Goal: Task Accomplishment & Management: Complete application form

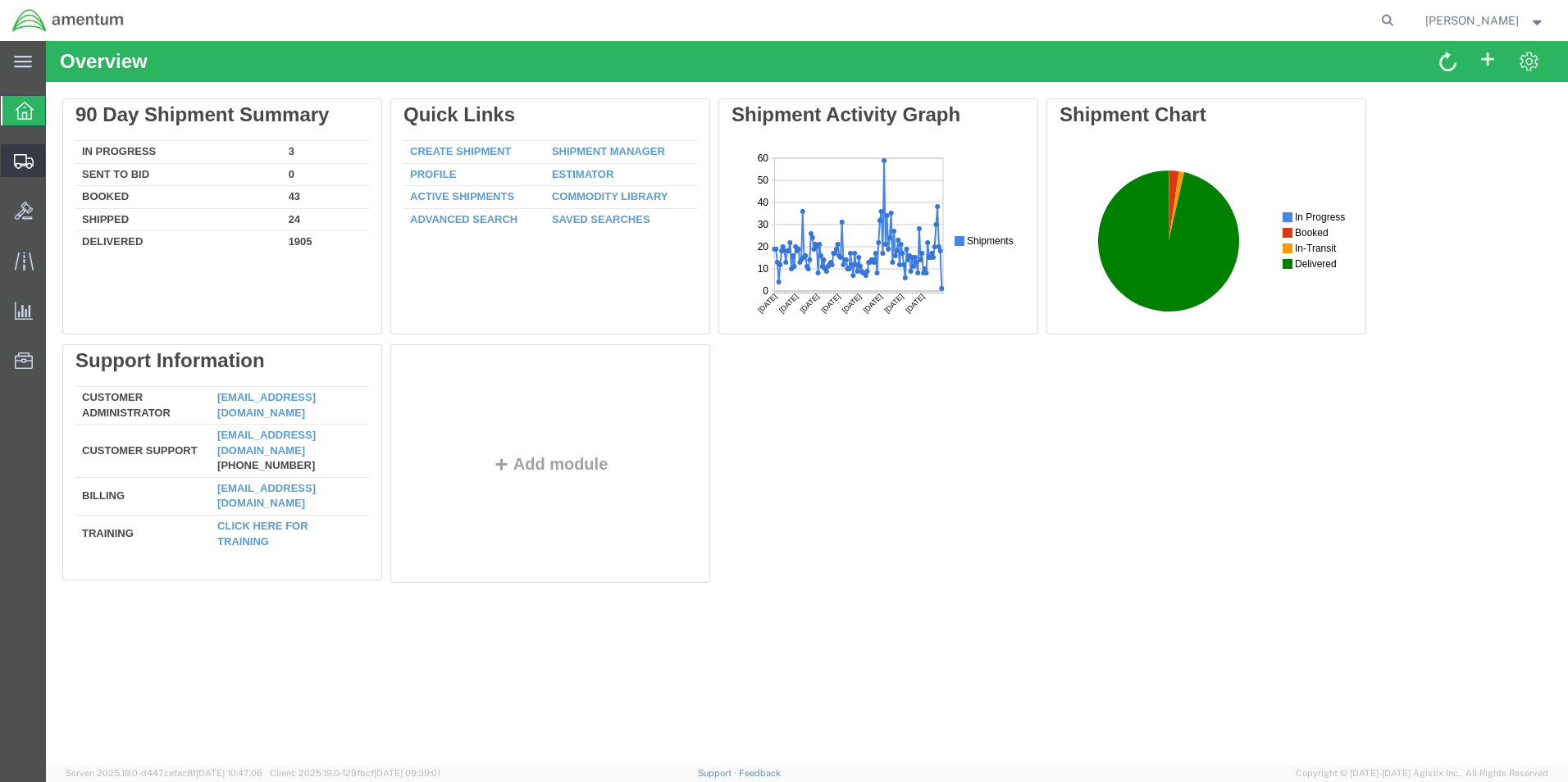
click at [27, 164] on icon at bounding box center [24, 162] width 20 height 15
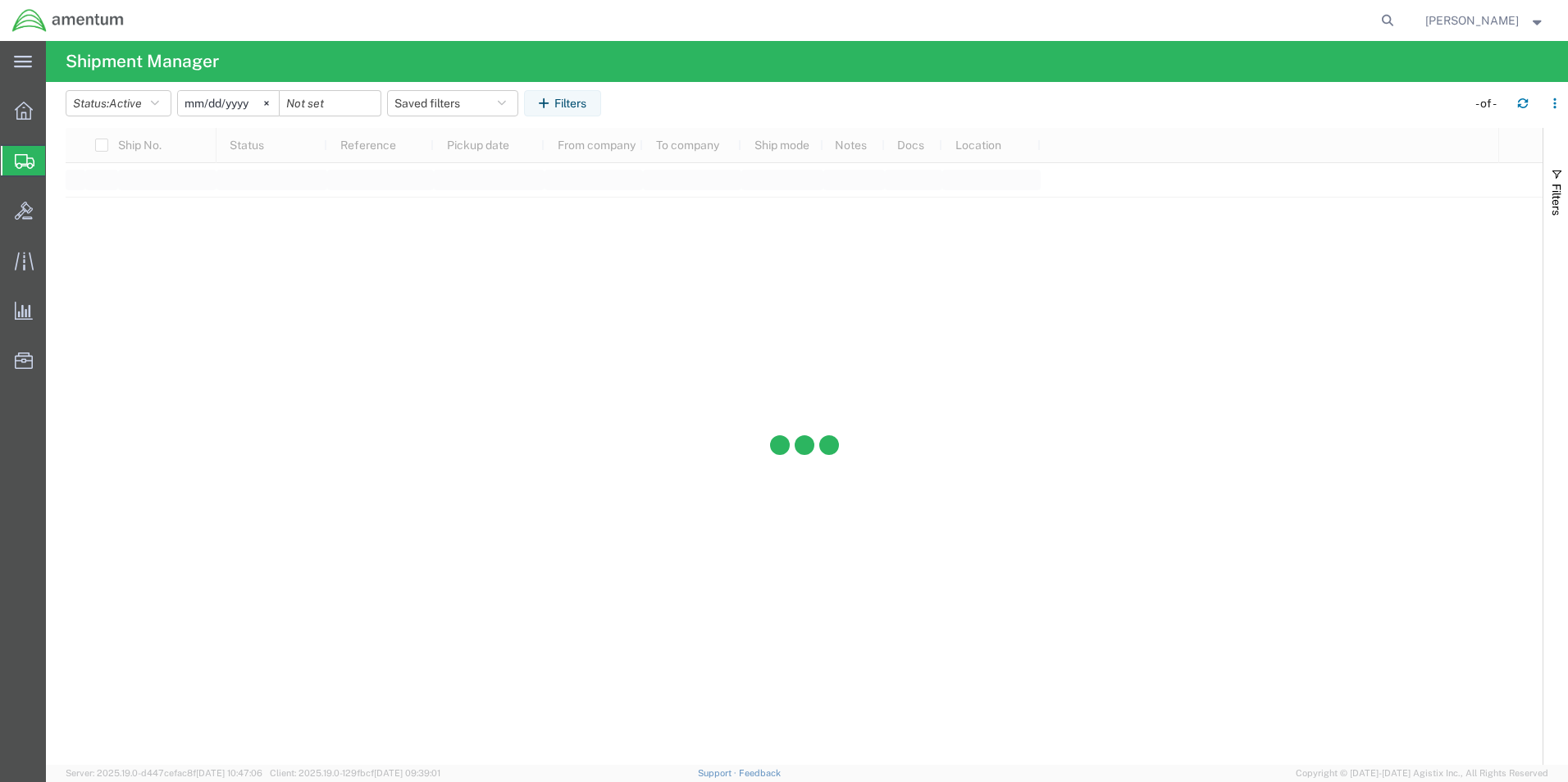
click at [0, 0] on span "Create from Template" at bounding box center [0, 0] width 0 height 0
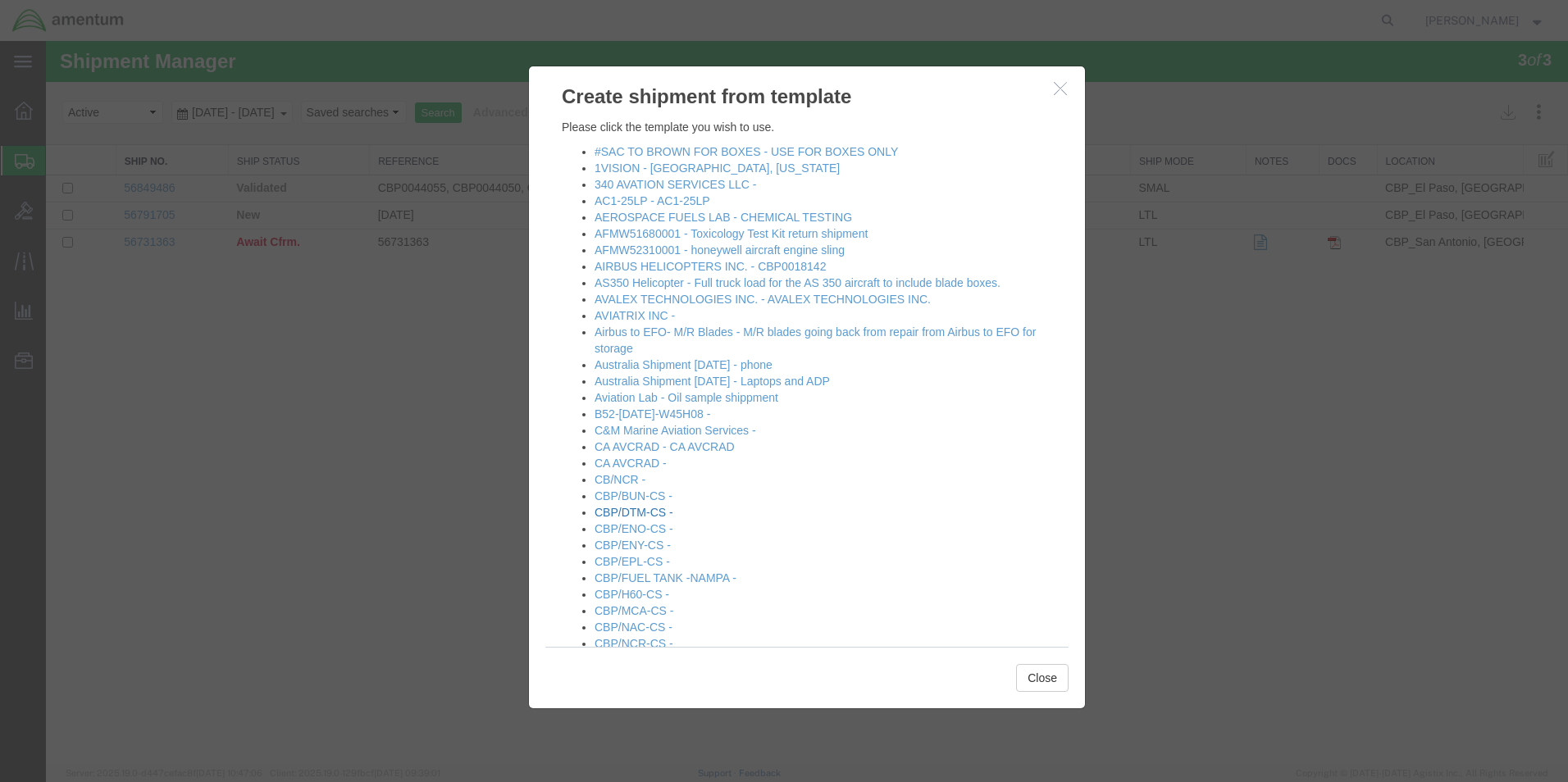
click at [656, 515] on link "CBP/DTM-CS -" at bounding box center [634, 513] width 79 height 13
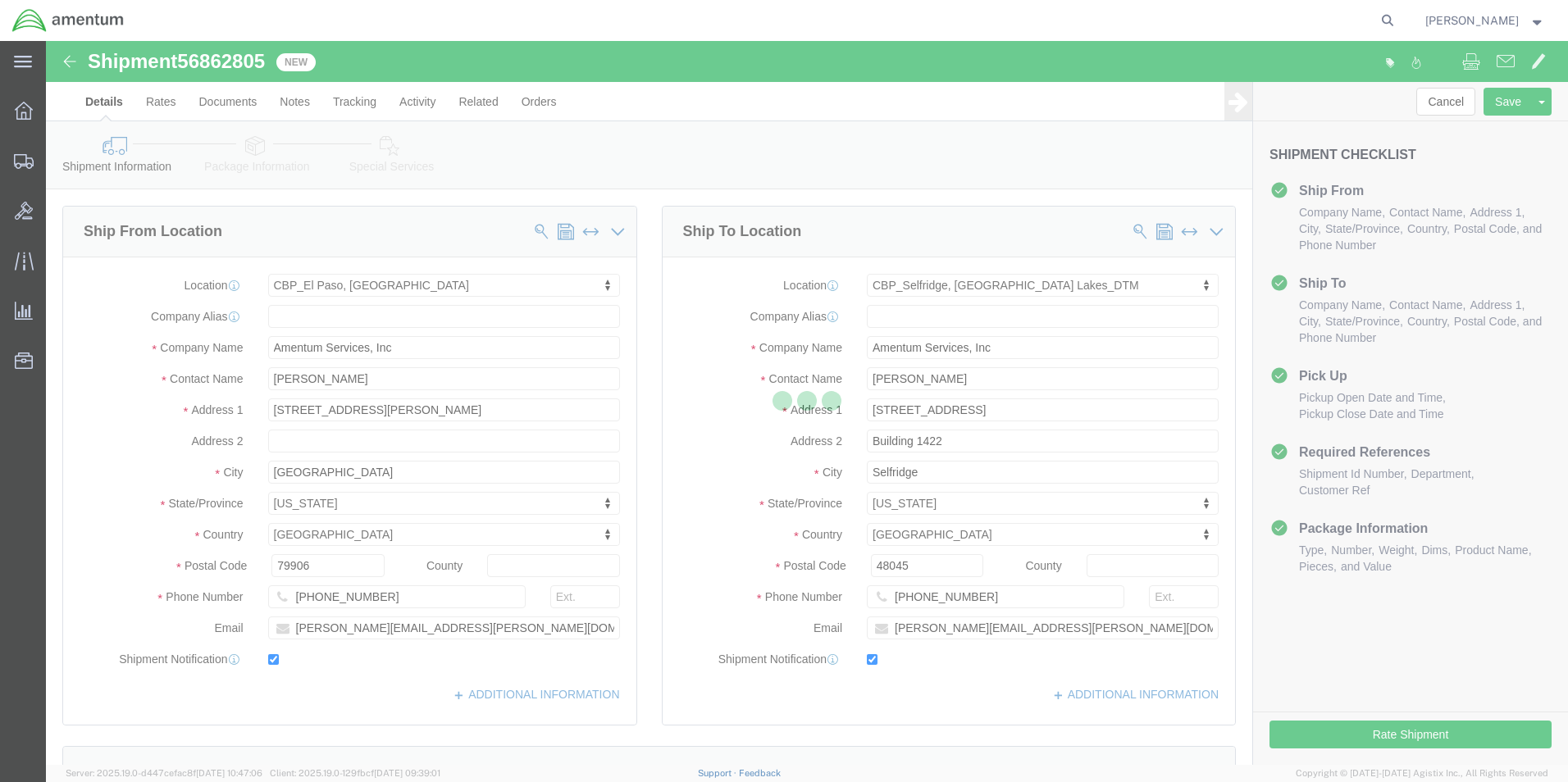
select select "49831"
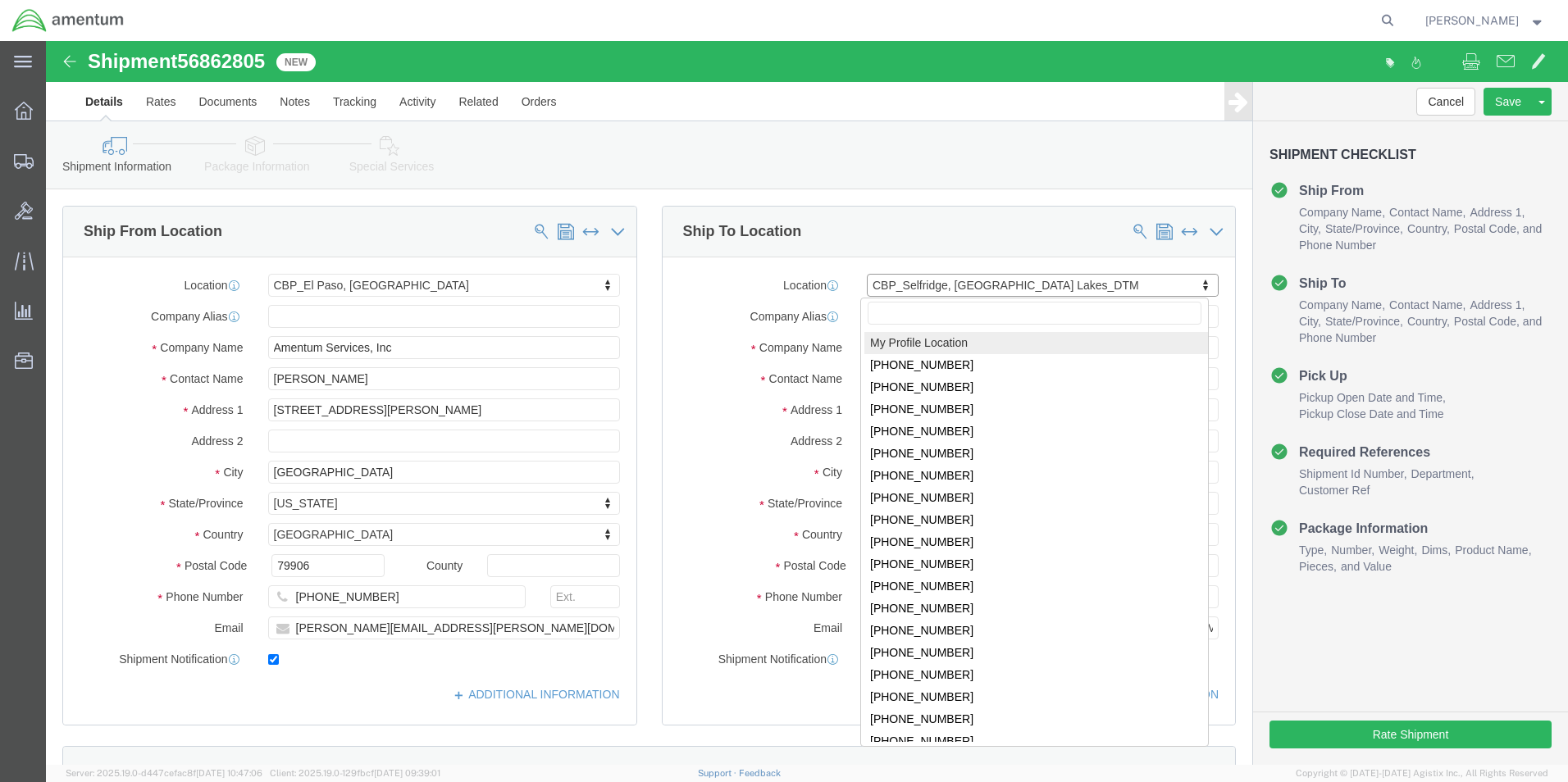
select select "MYPROFILE"
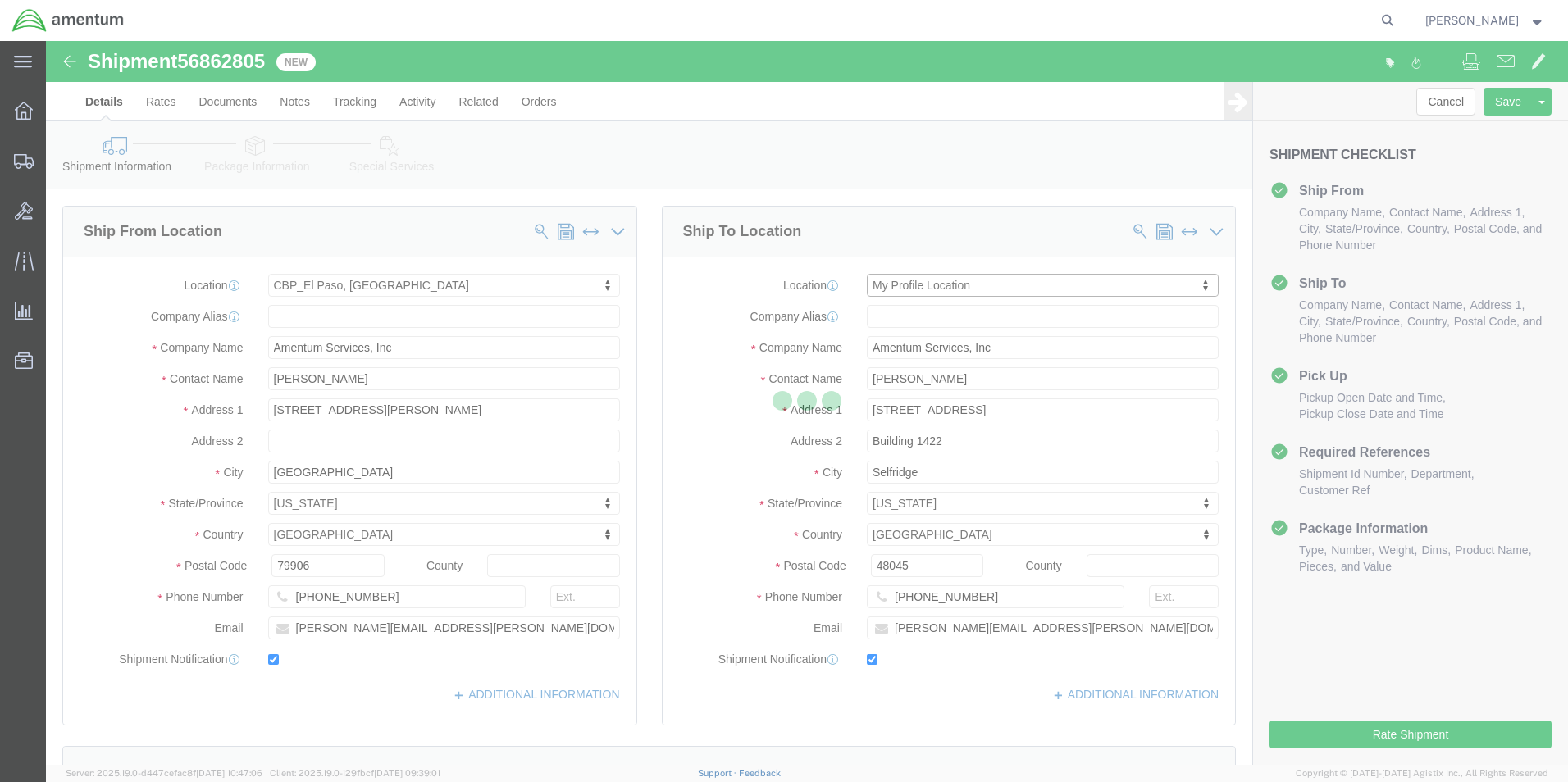
type input "Amentum Services, Inc."
type input "[PERSON_NAME]"
type input "[STREET_ADDRESS][PERSON_NAME]"
type input "[GEOGRAPHIC_DATA]"
type input "79906"
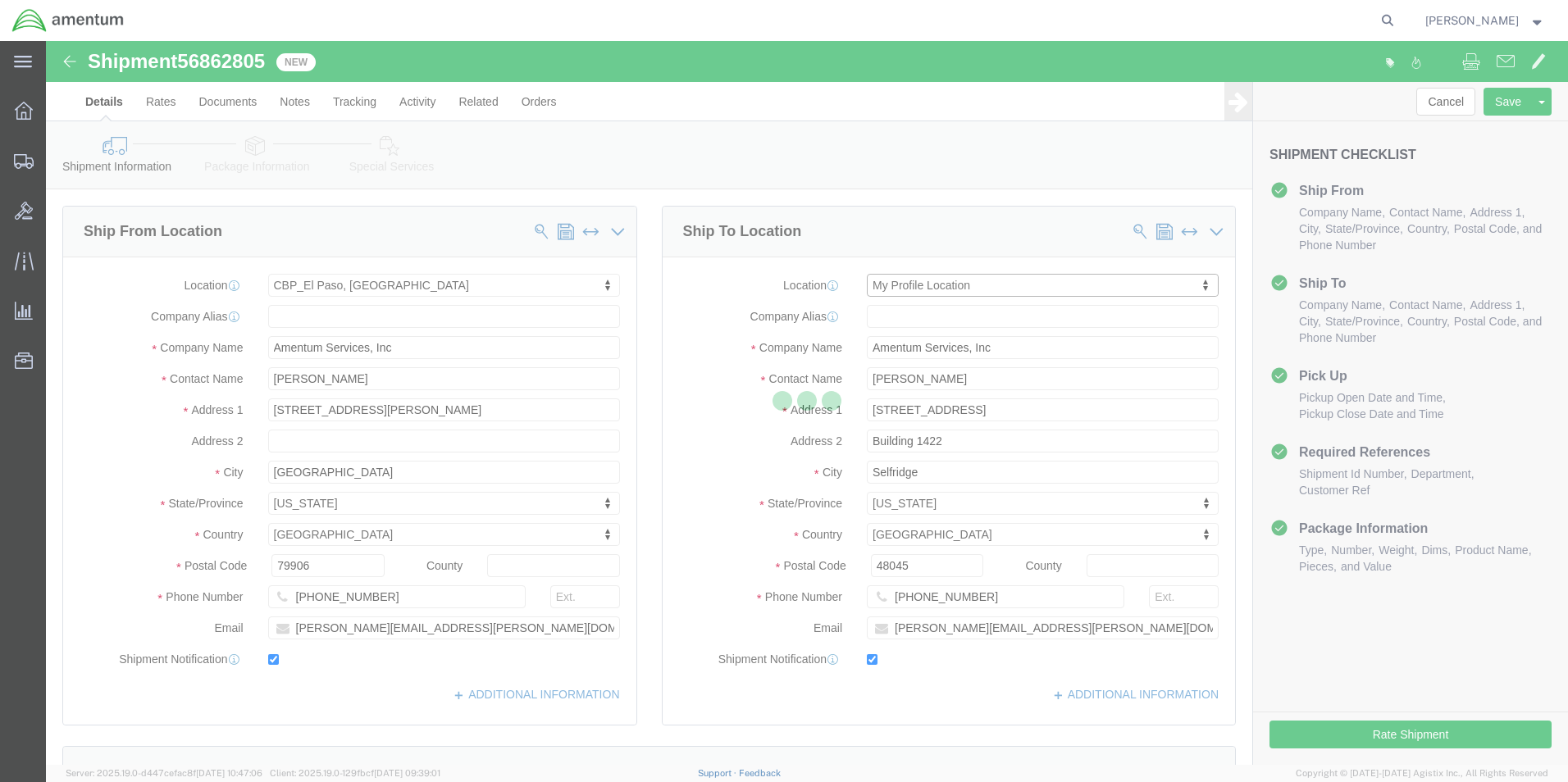
type input "[PHONE_NUMBER]"
type input "[PERSON_NAME][EMAIL_ADDRESS][PERSON_NAME][DOMAIN_NAME]"
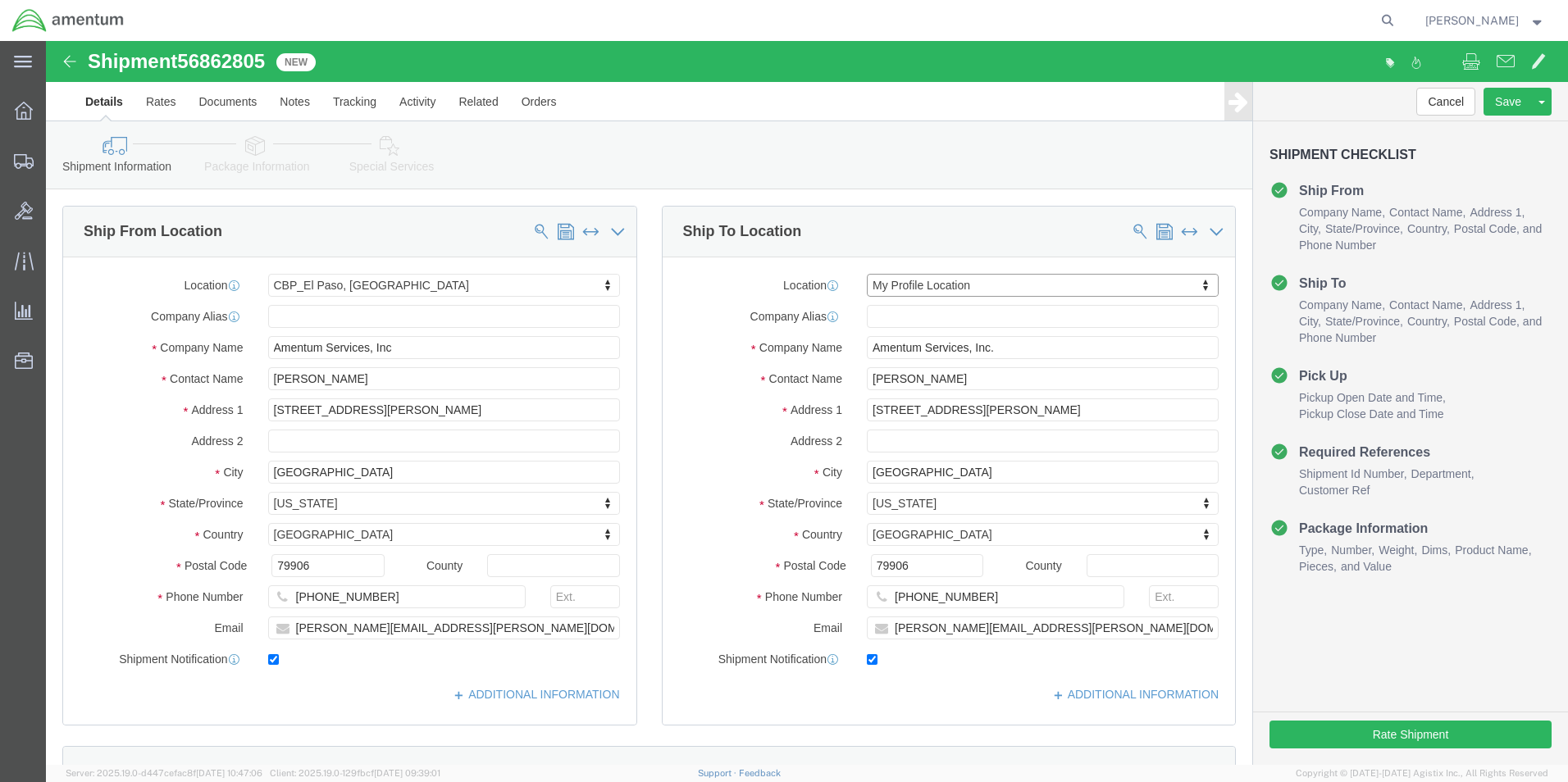
select select "[GEOGRAPHIC_DATA]"
drag, startPoint x: 966, startPoint y: 302, endPoint x: 790, endPoint y: 302, distance: 176.0
click div "Company Name Amentum Services, Inc."
type input "PRIME INDUSTRIES"
click p "- PRIME INDUSTRIES - ([PERSON_NAME]) [STREET_ADDRESS]"
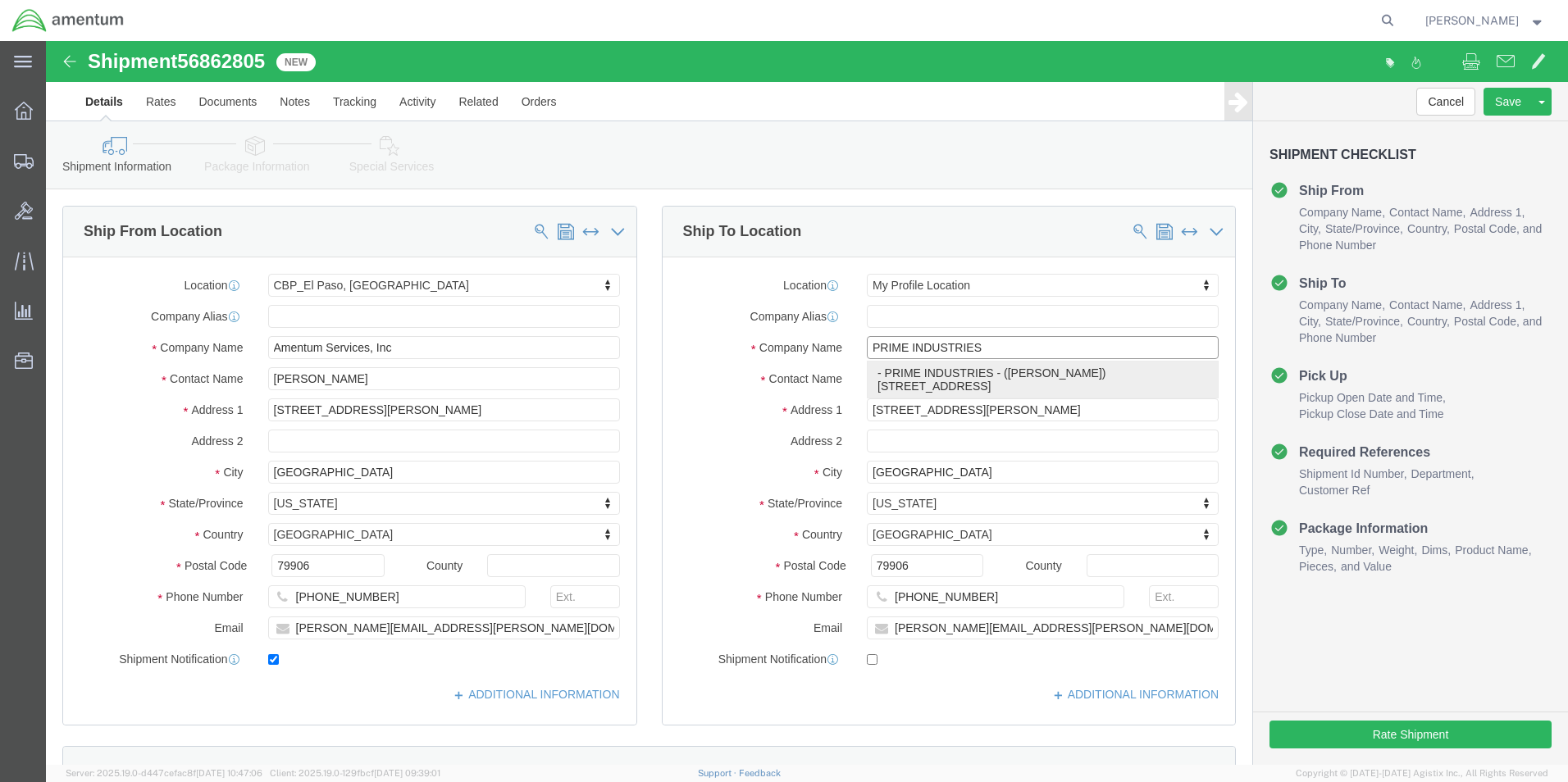
select select
type input "[PERSON_NAME]"
type input "[STREET_ADDRESS]"
type input "[GEOGRAPHIC_DATA]"
type input "30269"
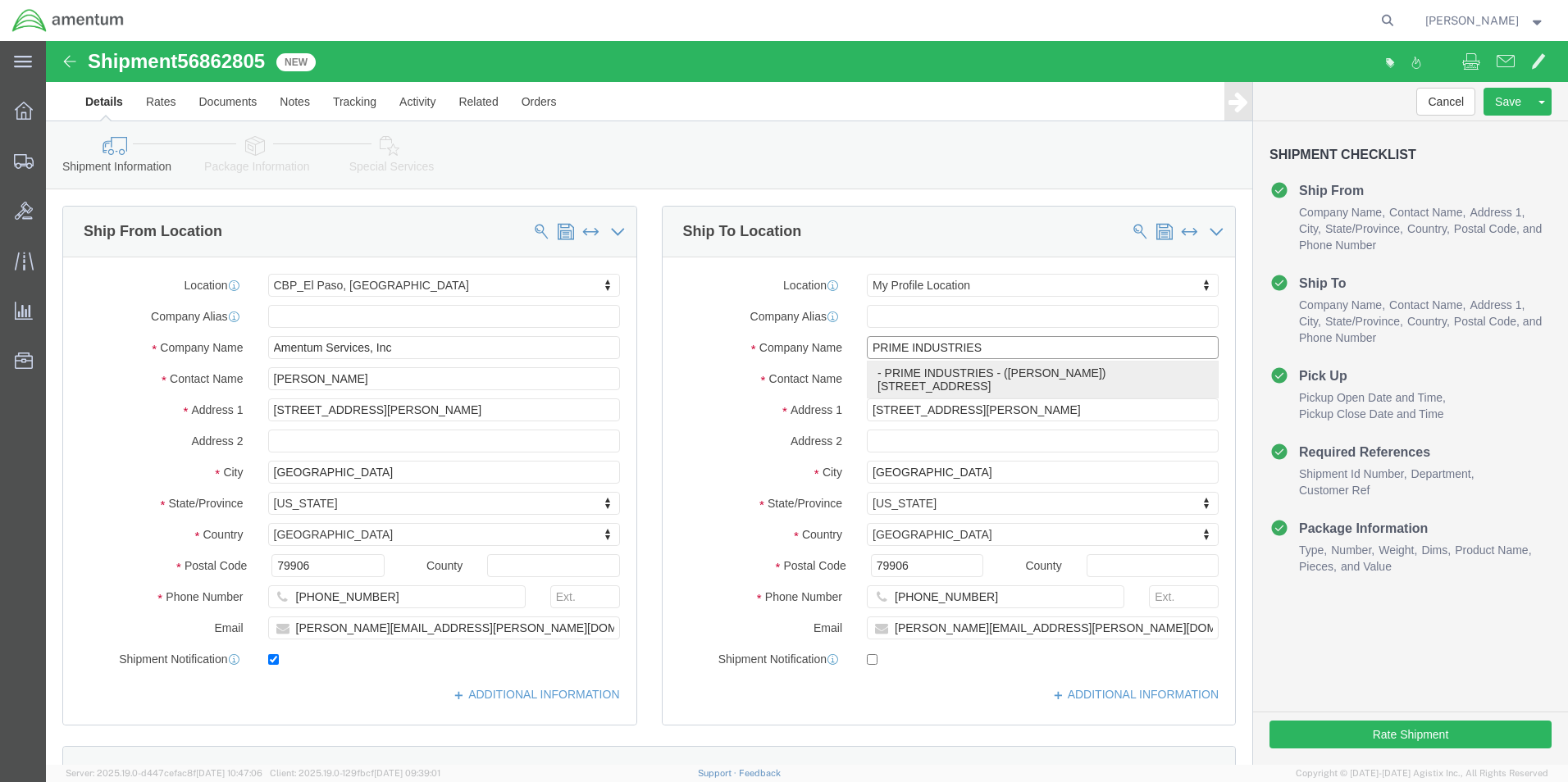
type input "[PHONE_NUMBER]"
checkbox input "false"
select select "GA"
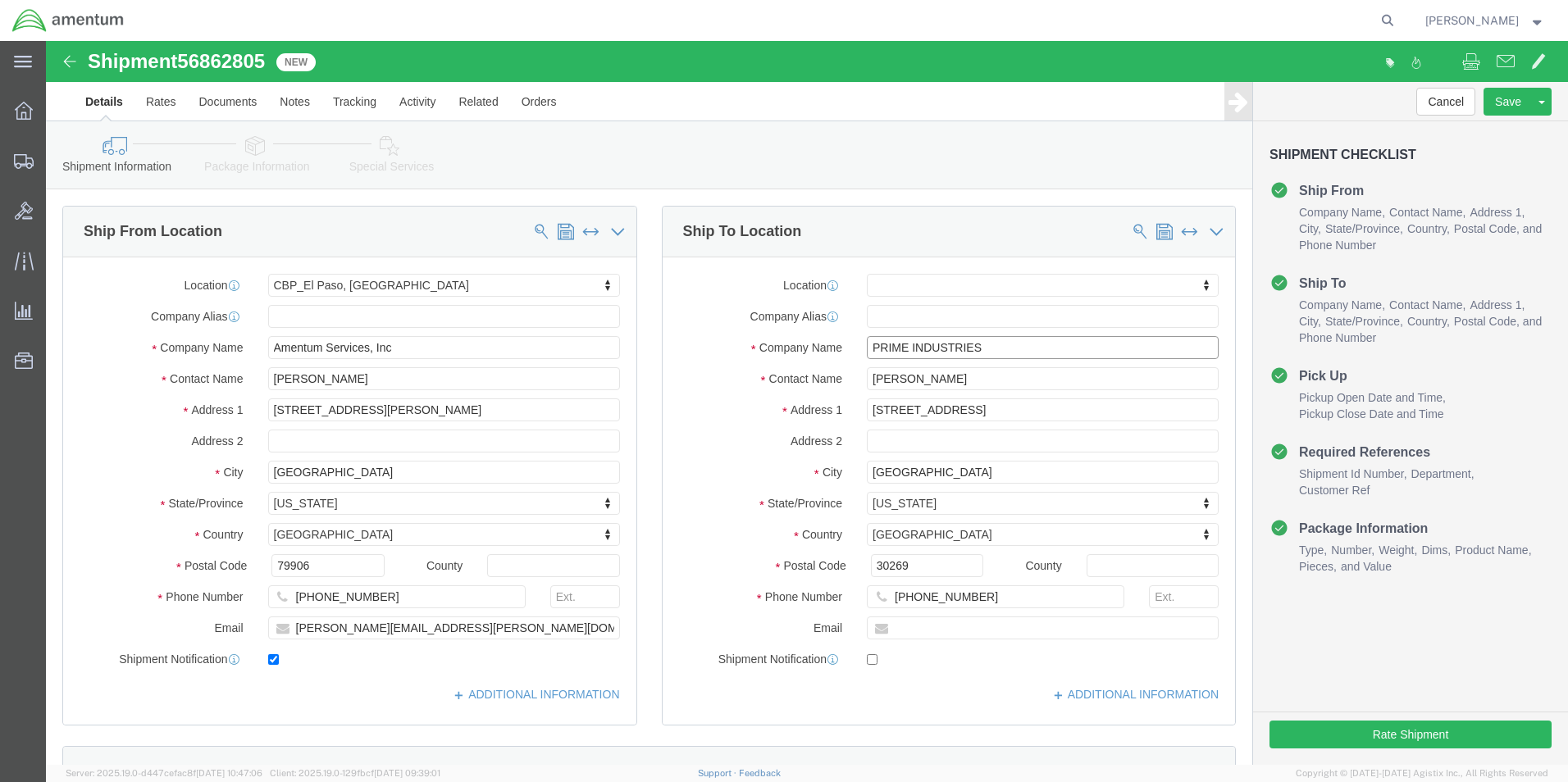
type input "PRIME INDUSTRIES"
drag, startPoint x: 899, startPoint y: 341, endPoint x: 815, endPoint y: 347, distance: 84.2
click input "[PERSON_NAME]"
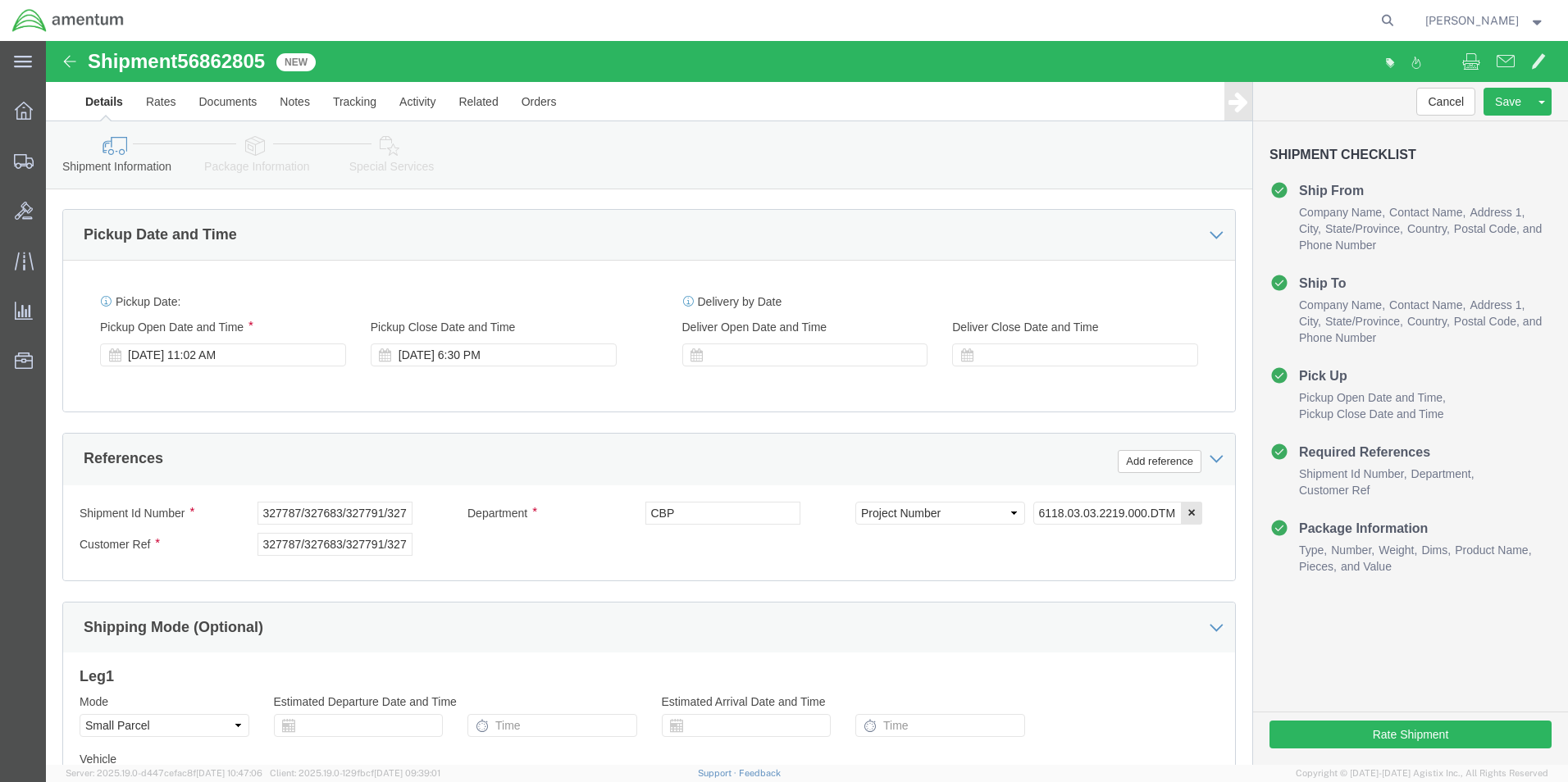
scroll to position [574, 0]
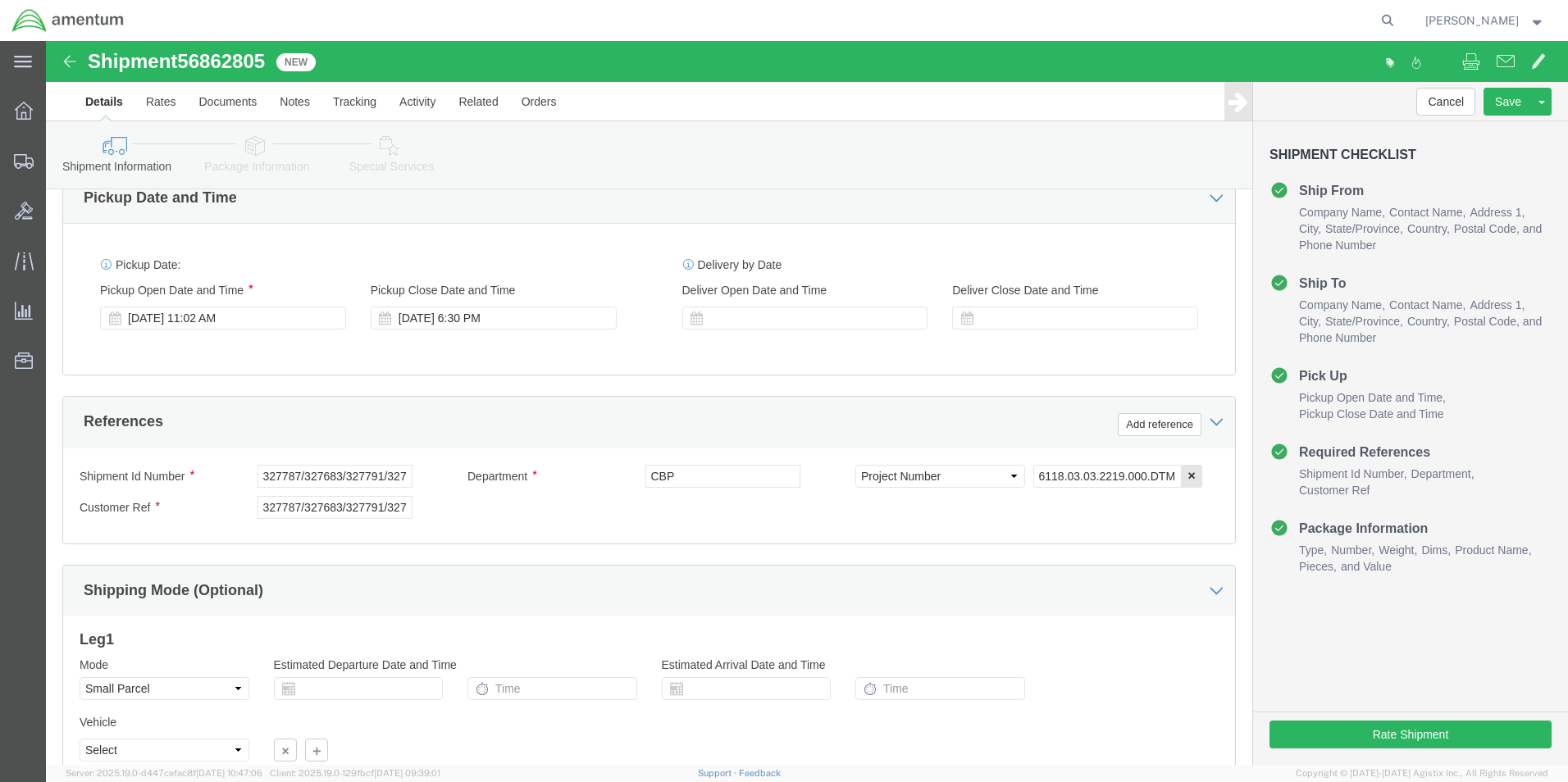
type input "[PERSON_NAME]"
drag, startPoint x: 215, startPoint y: 435, endPoint x: 538, endPoint y: 477, distance: 325.7
click div "Shipment Id Number 327787/327683/327791/327810 Department CBP Select Account Ty…"
drag, startPoint x: 214, startPoint y: 463, endPoint x: 581, endPoint y: 492, distance: 368.1
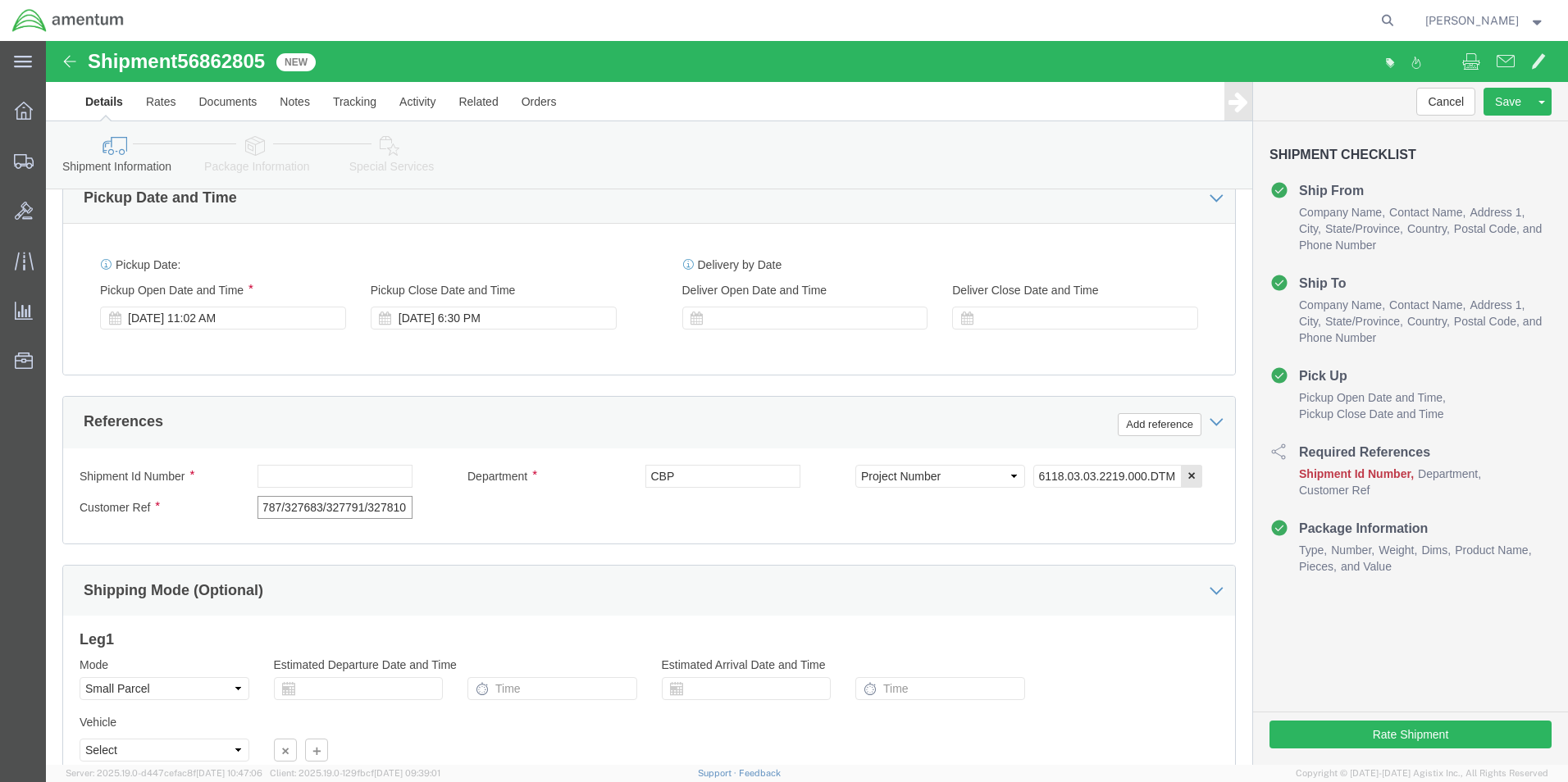
click div "Shipment Id Number Department CBP Select Account Type Activity ID Airline Appoi…"
click icon "button"
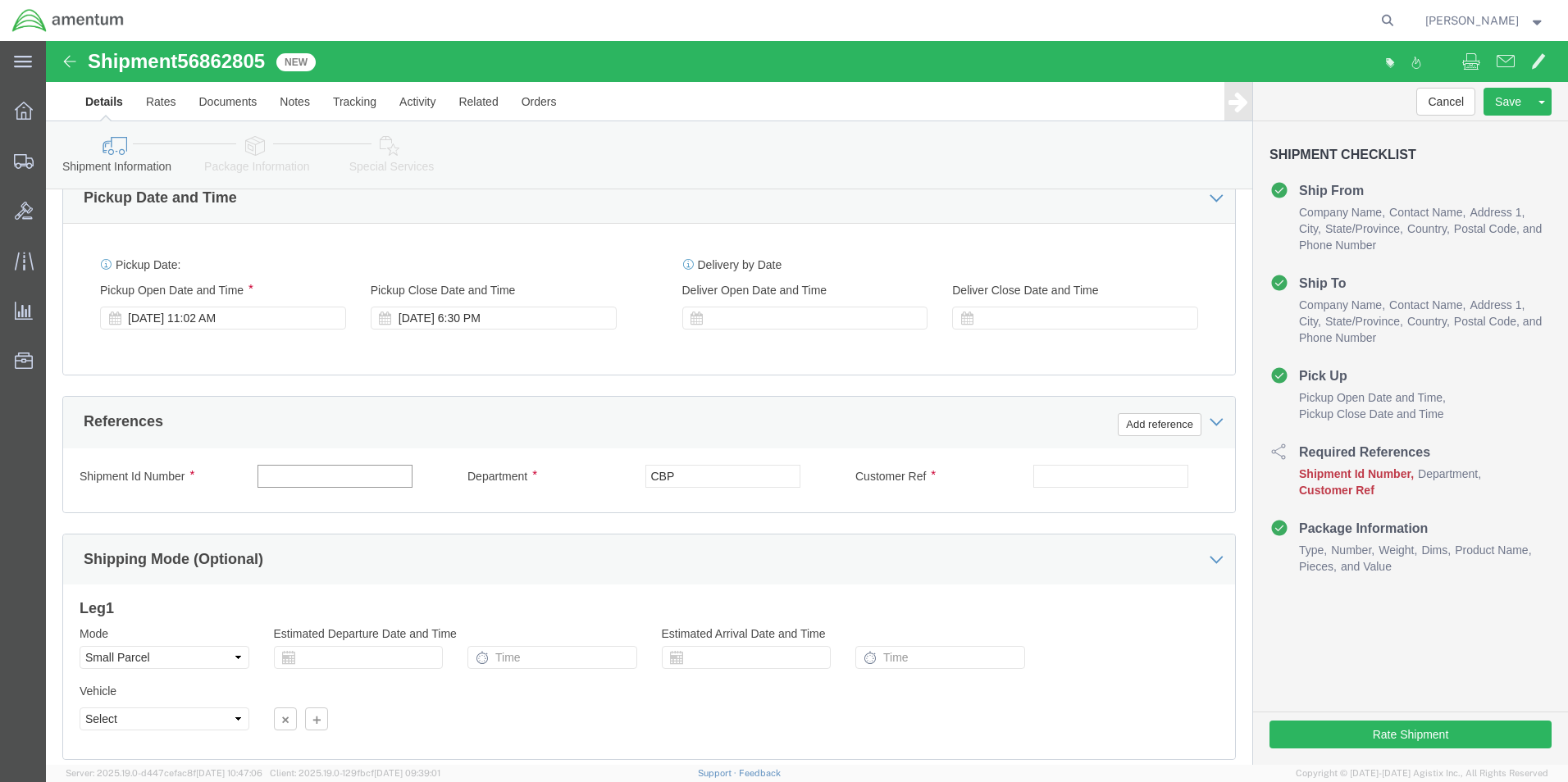
click input "text"
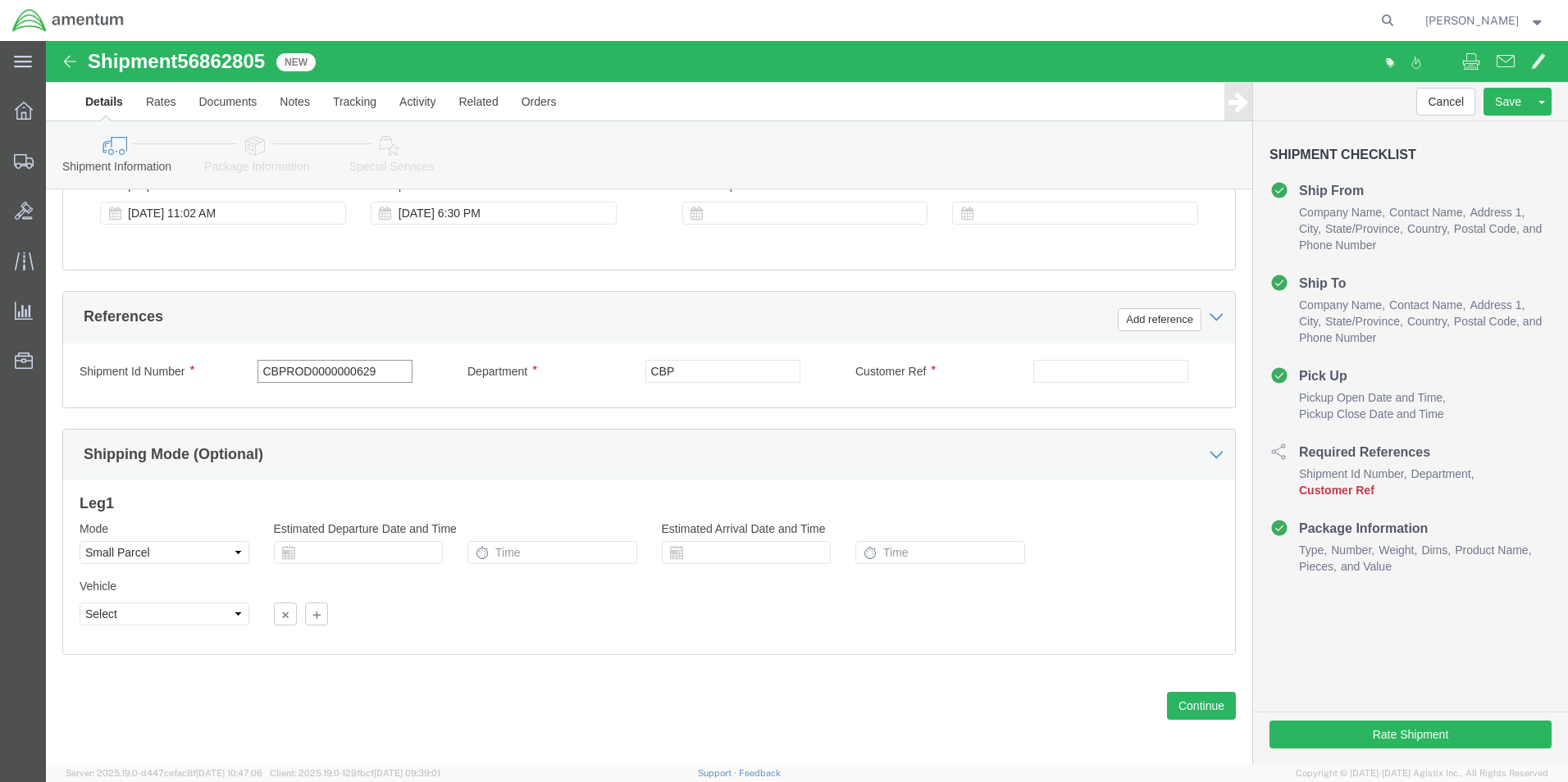
scroll to position [684, 0]
type input "CBPROD0000000629"
click input "text"
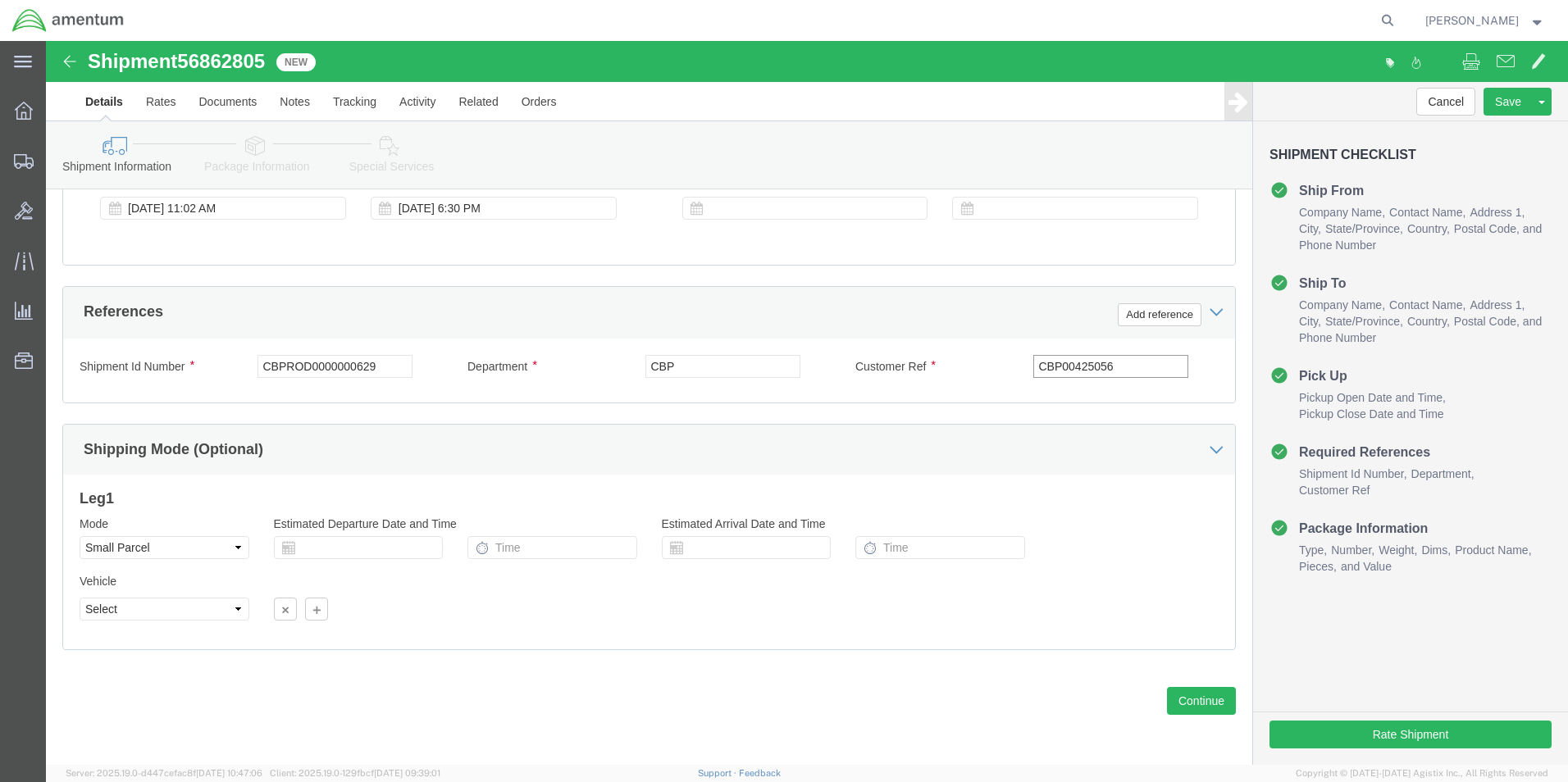
click input "CBP00425056"
type input "CBP0042056"
click button "Continue"
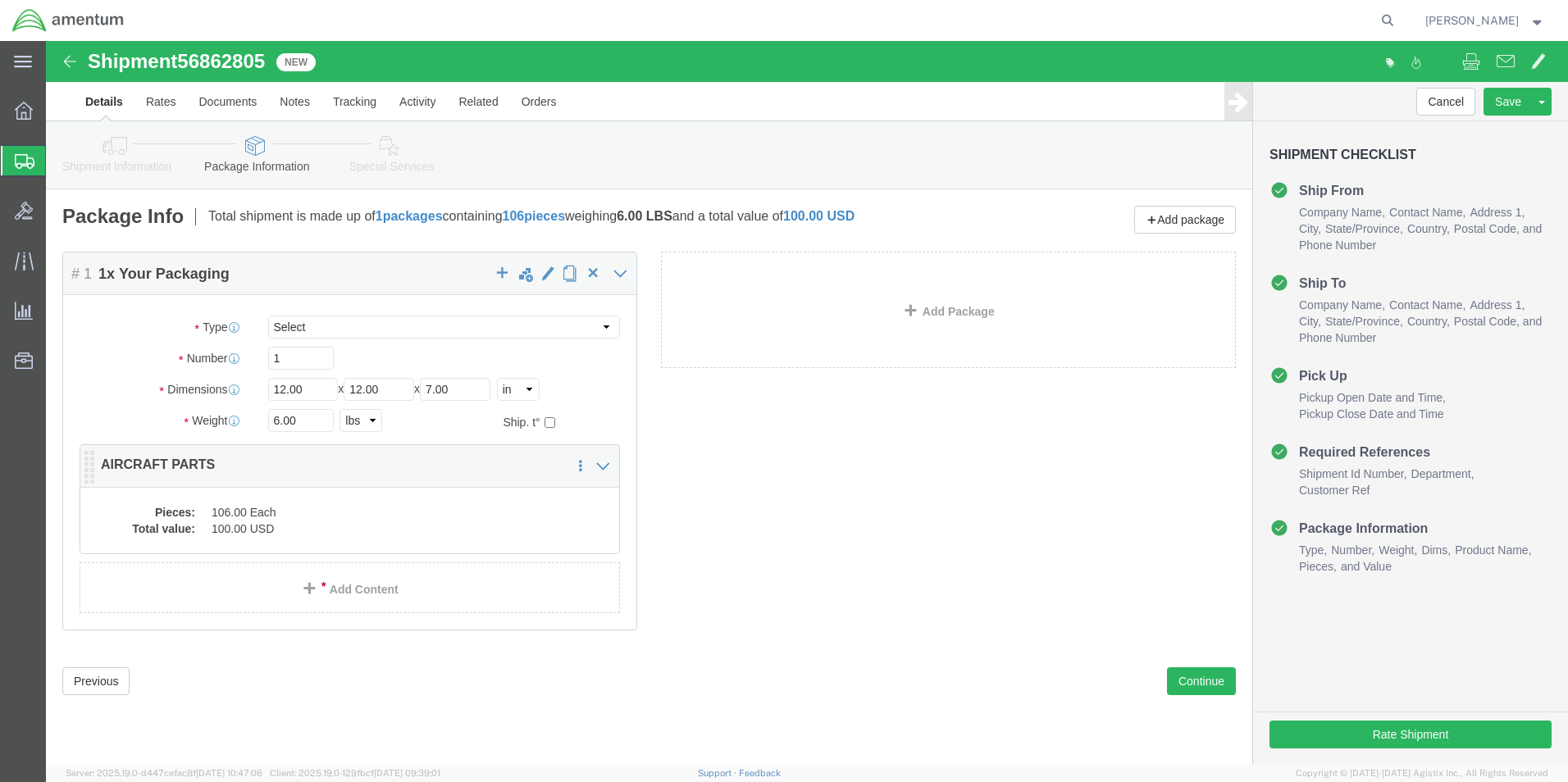
click div "Pieces: 106.00 Each Total value: 100.00 USD"
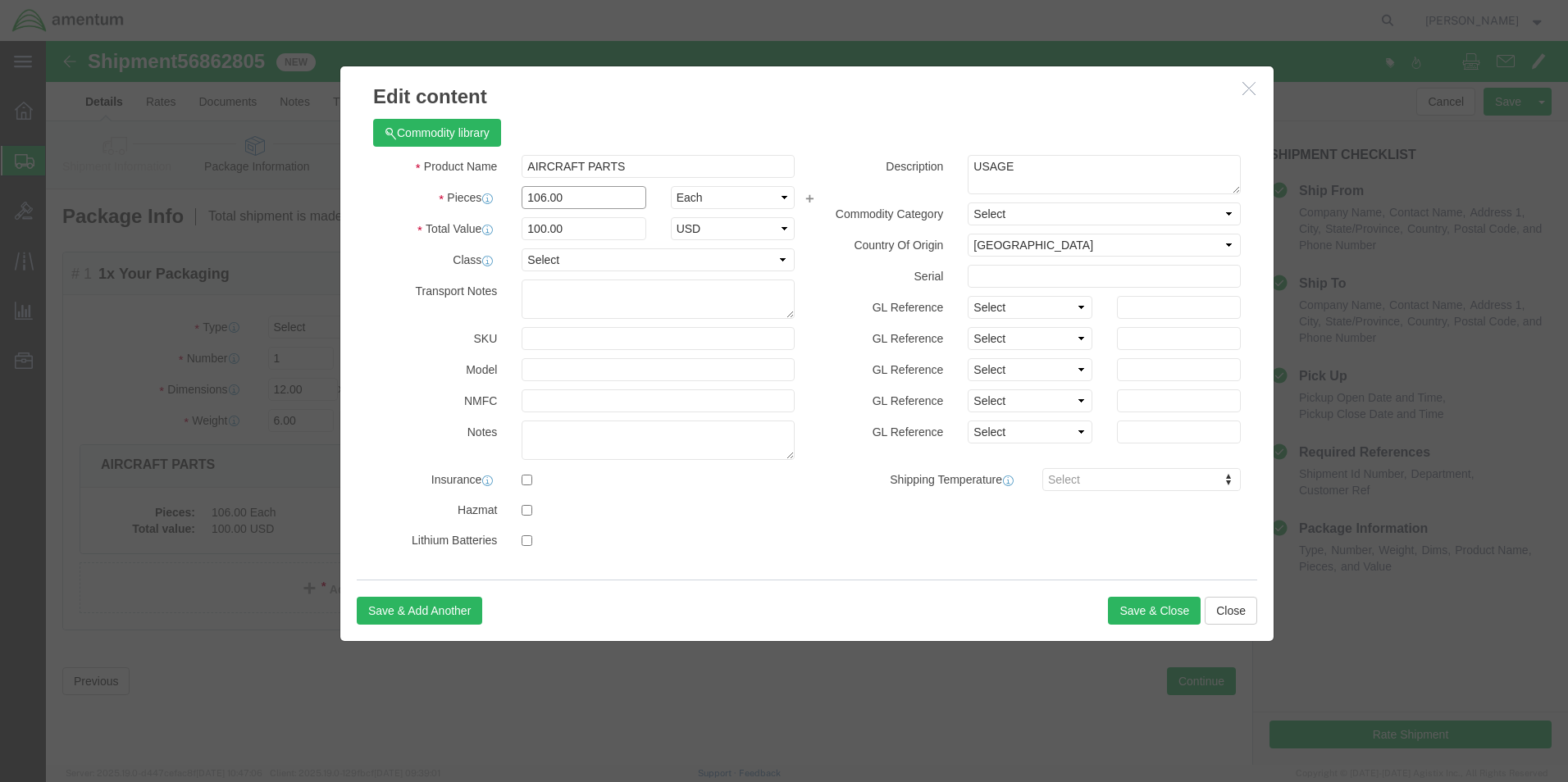
drag, startPoint x: 540, startPoint y: 156, endPoint x: 455, endPoint y: 152, distance: 85.1
click input "106.00"
type input "1"
click div "Product Name AIRCRAFT PARTS Pieces 1 Select Bag Barrels 100Board Feet Bottle Bo…"
drag, startPoint x: 502, startPoint y: 187, endPoint x: 448, endPoint y: 189, distance: 54.0
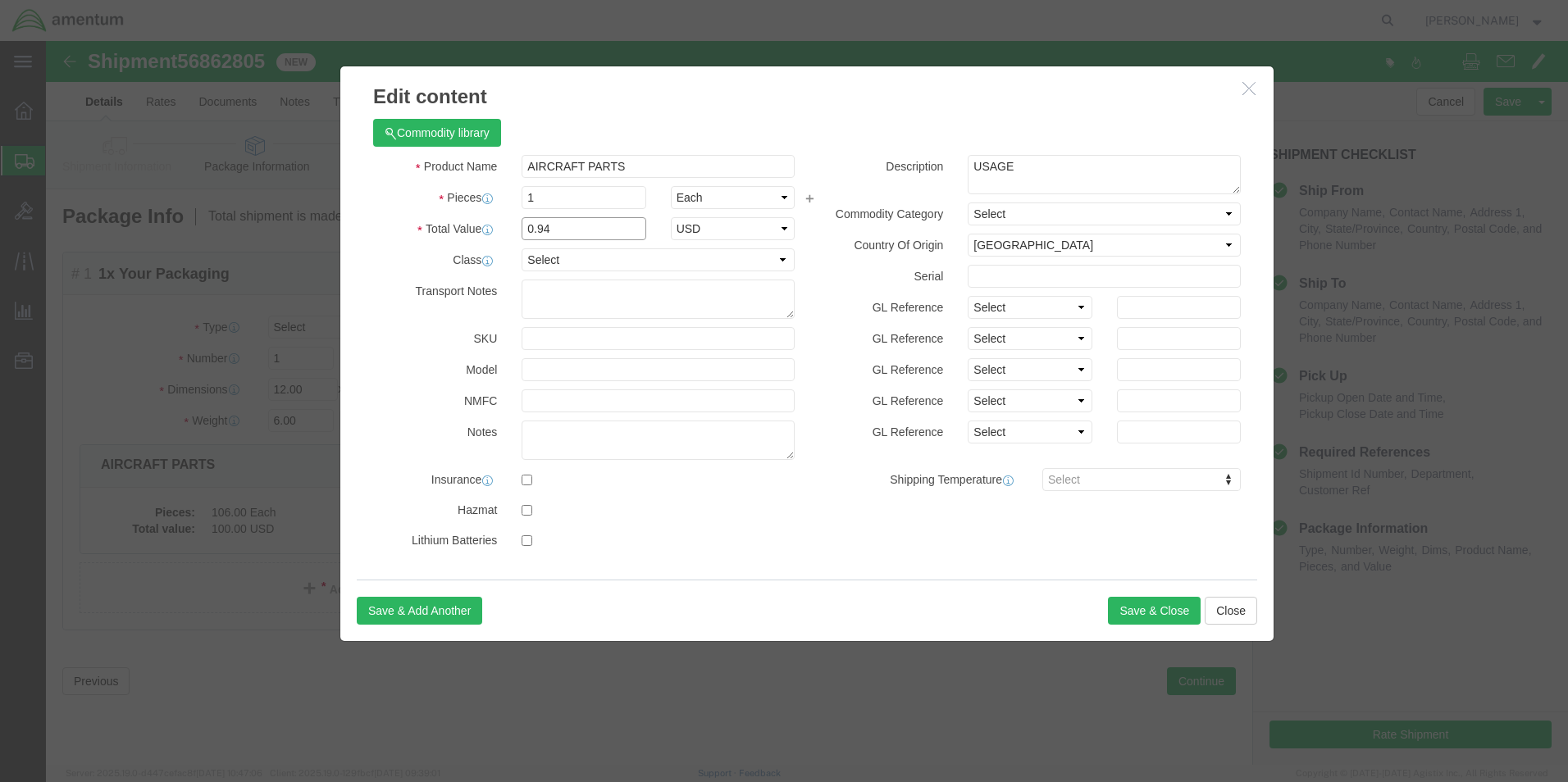
click div "Total Value 0.94 Select ADP AED AFN ALL AMD AOA ARS ATS AUD AWG AZN BAM BBD BDT…"
type input "200"
drag, startPoint x: 813, startPoint y: 98, endPoint x: 866, endPoint y: 105, distance: 53.5
click div "Commodity library"
drag, startPoint x: 972, startPoint y: 128, endPoint x: 916, endPoint y: 133, distance: 56.2
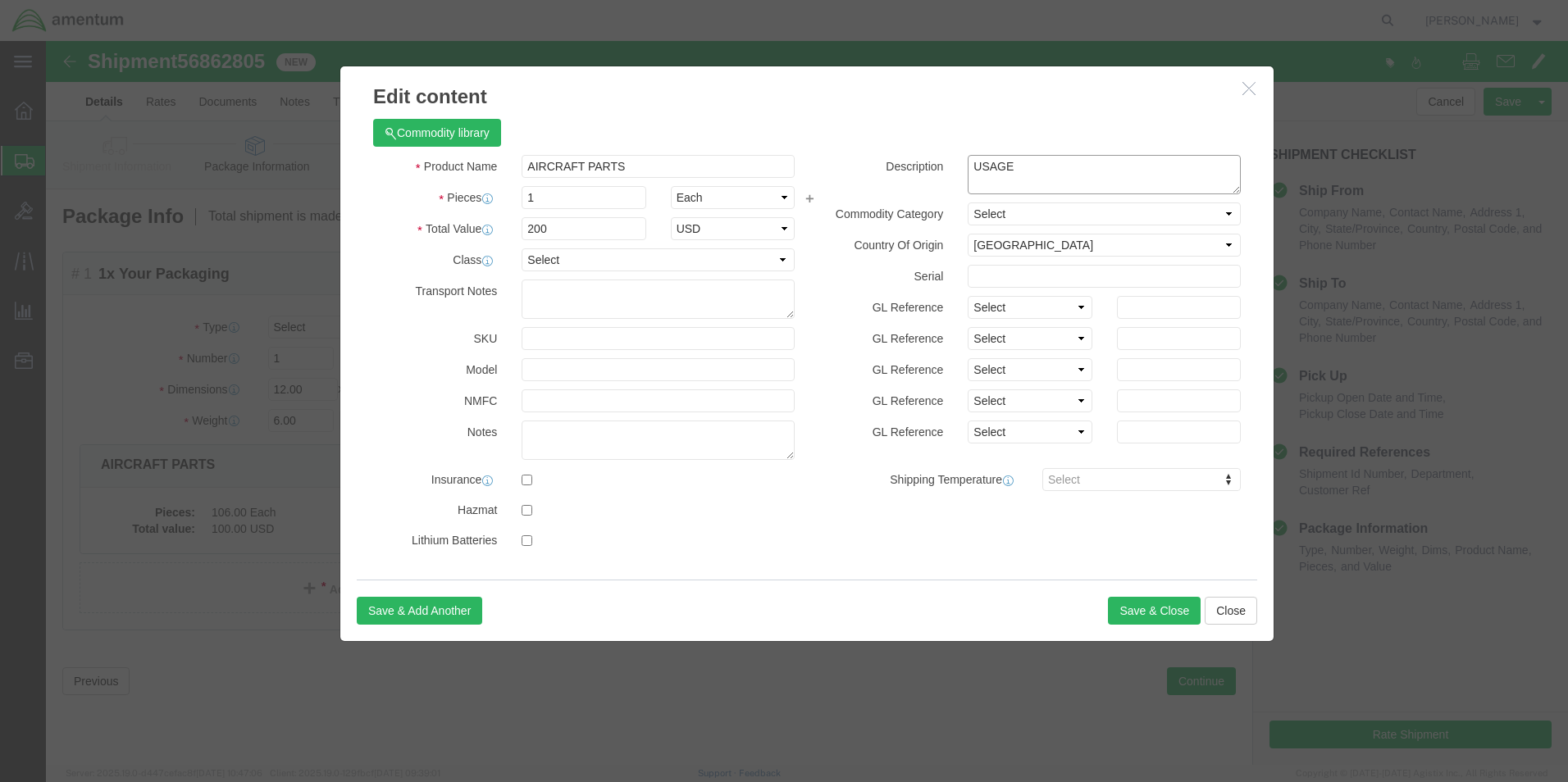
click div "USAGE"
type textarea "P"
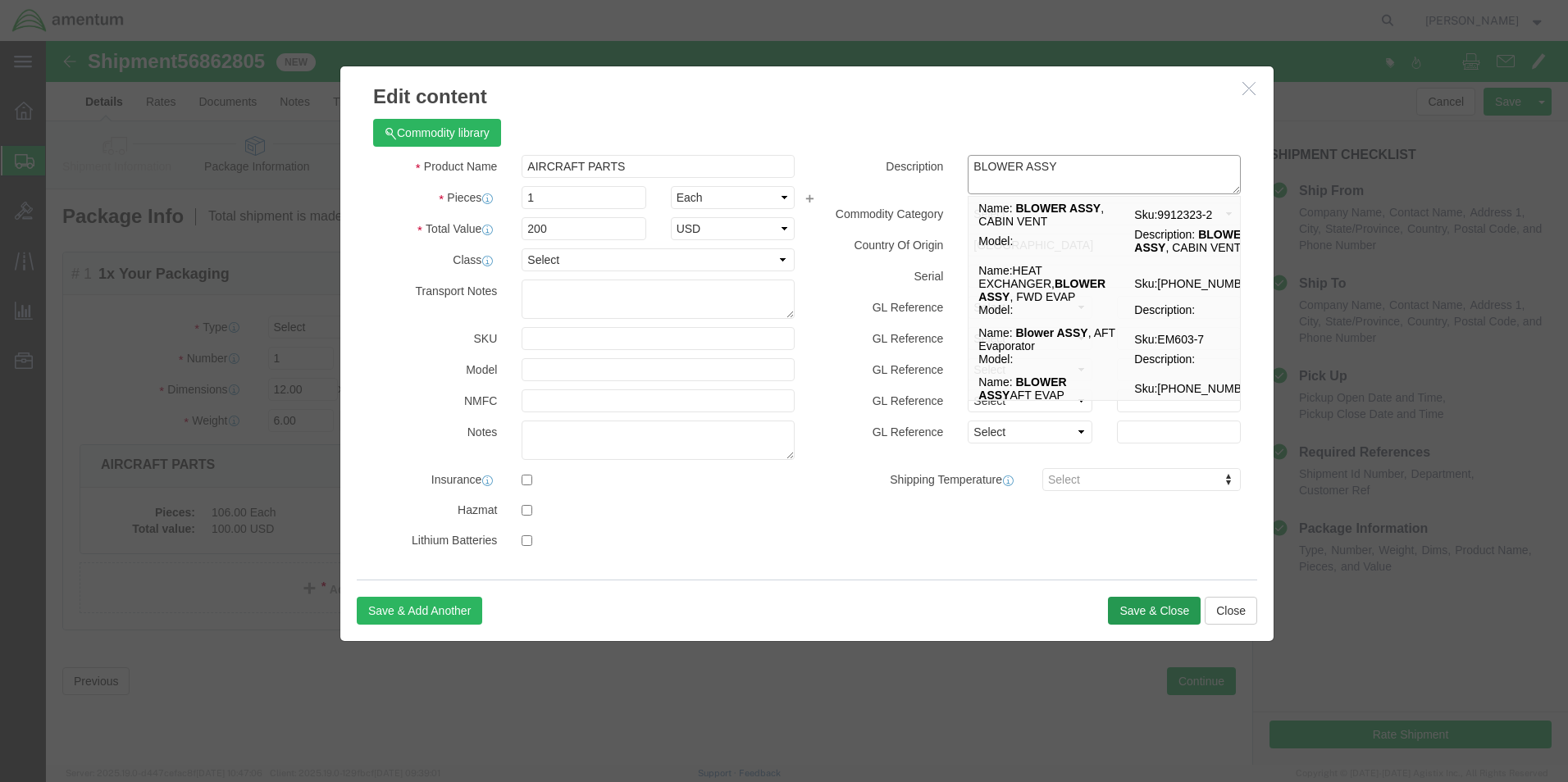
type textarea "BLOWER ASSY"
click button "Save & Close"
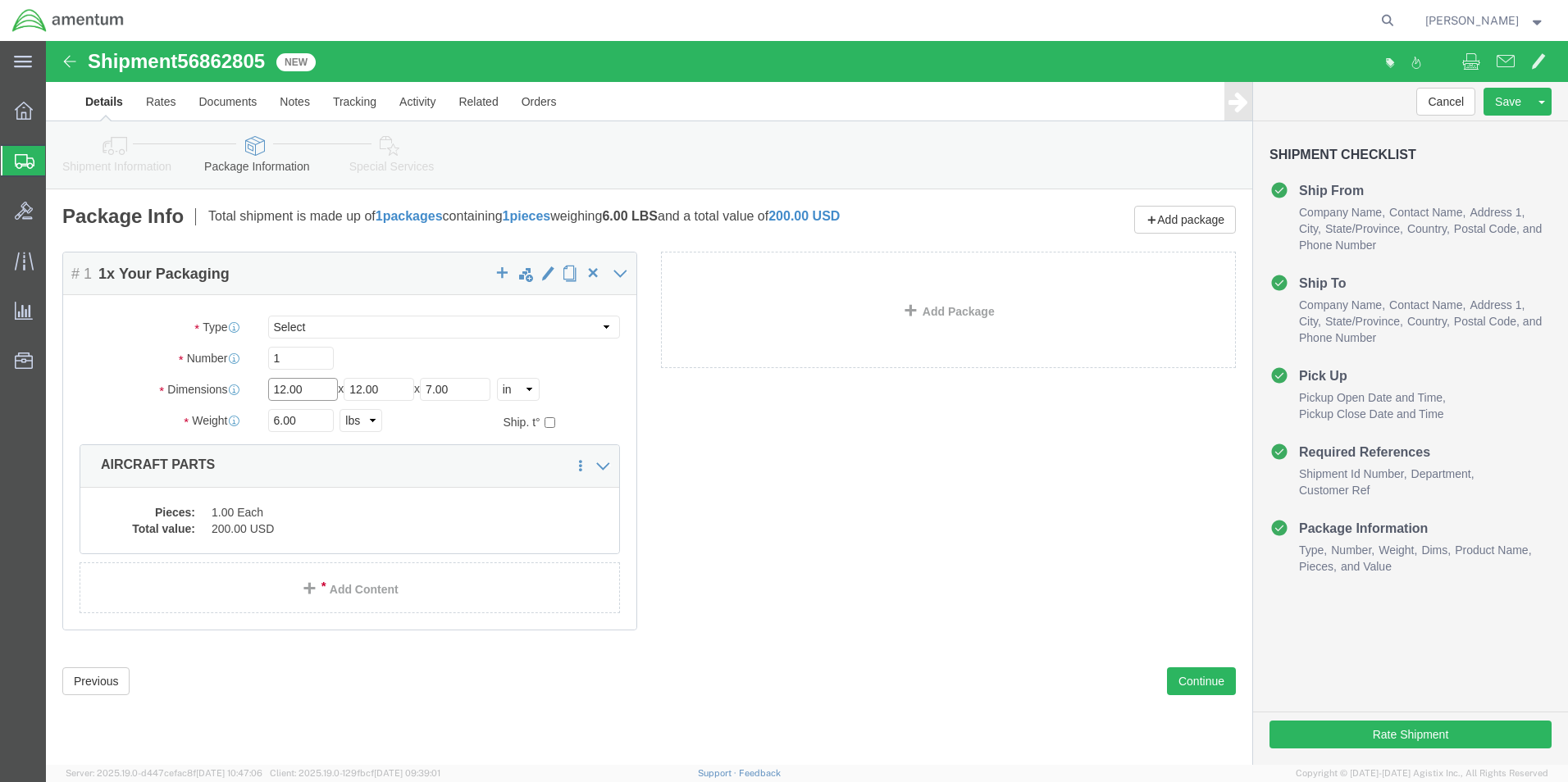
drag, startPoint x: 256, startPoint y: 351, endPoint x: 200, endPoint y: 357, distance: 56.3
click div "Length 12.00 x Width 12.00 x Height 7.00 Select cm ft in"
type input "10"
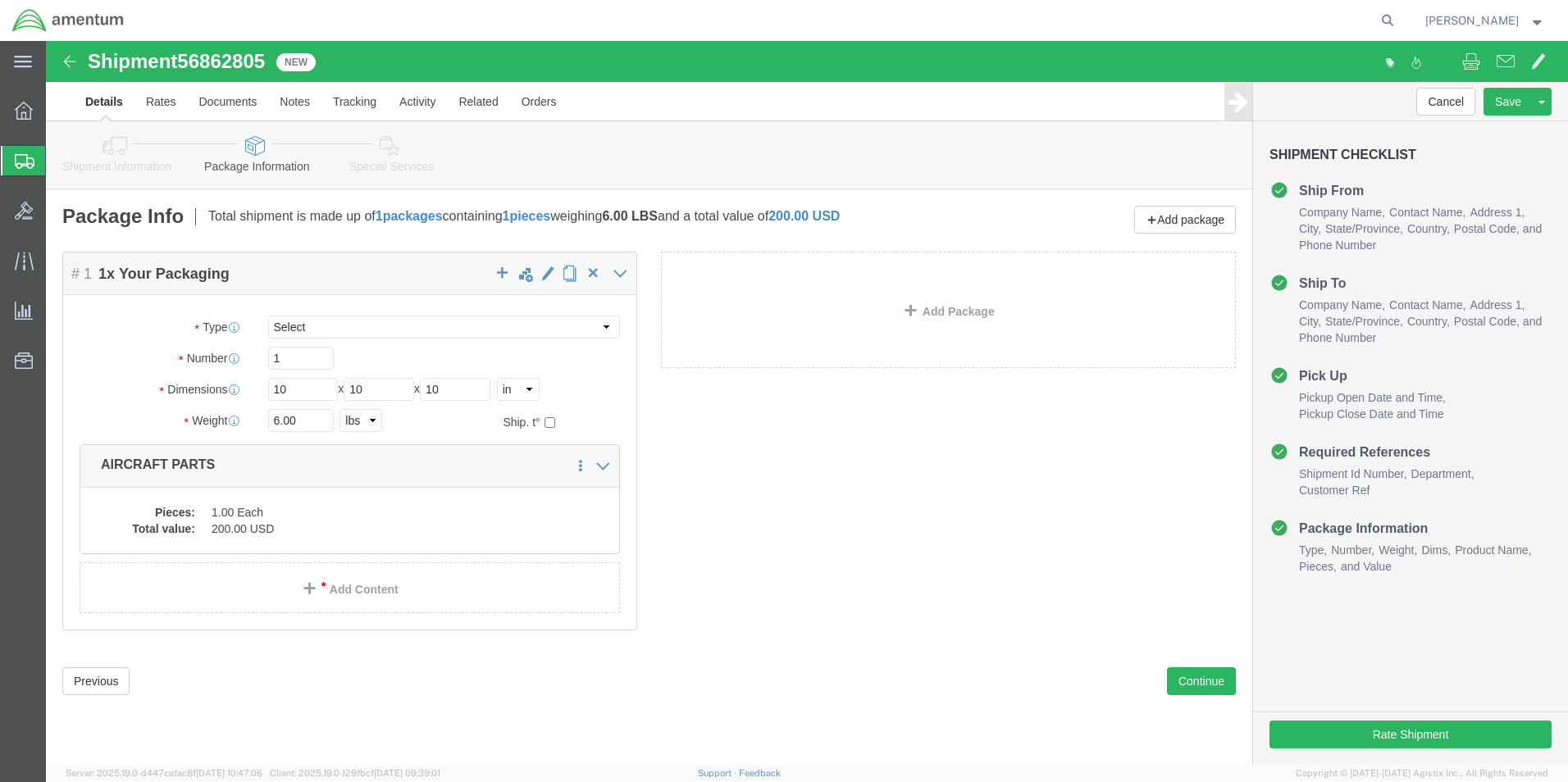
click div "1"
click button "Continue"
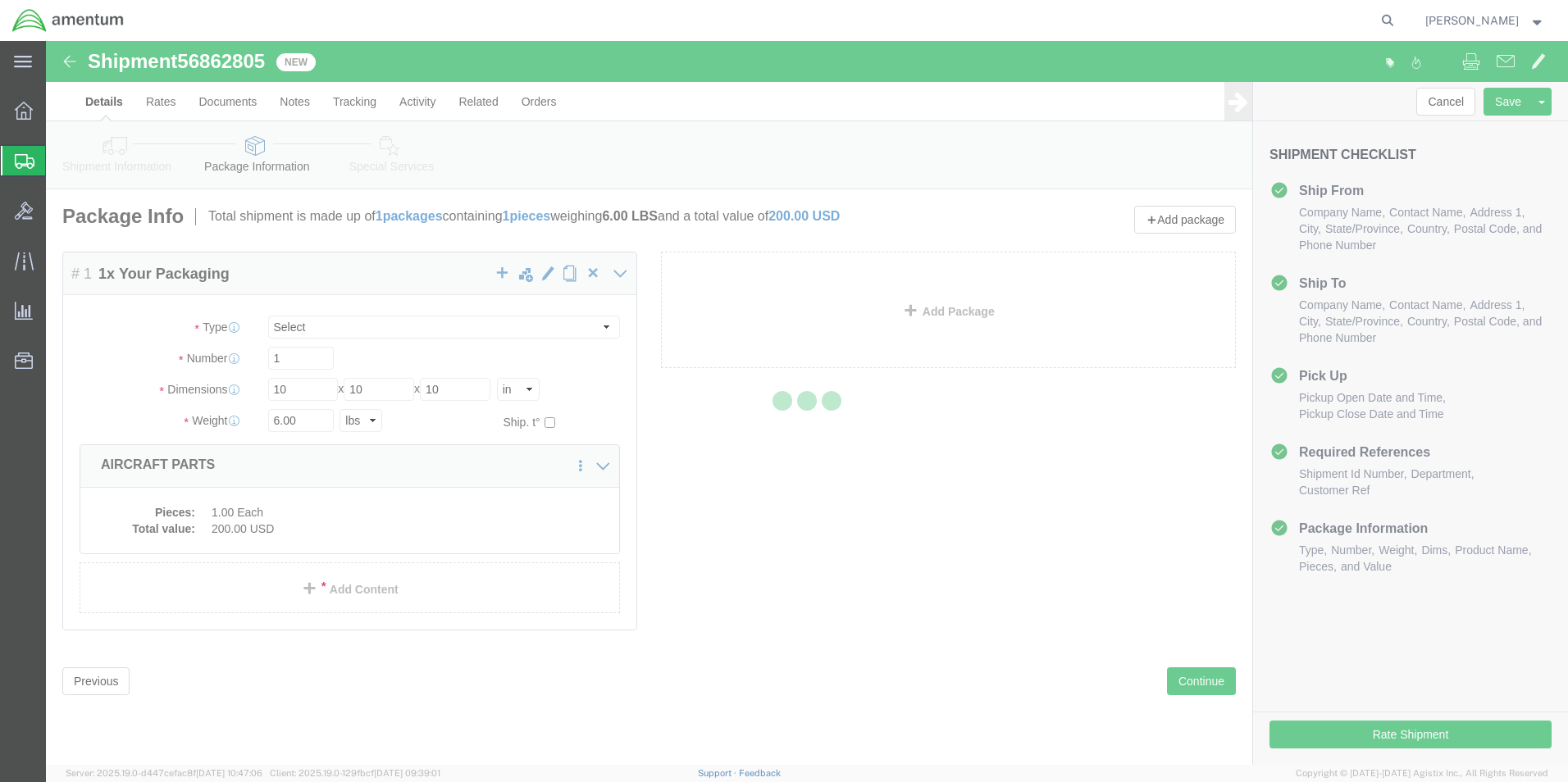
select select
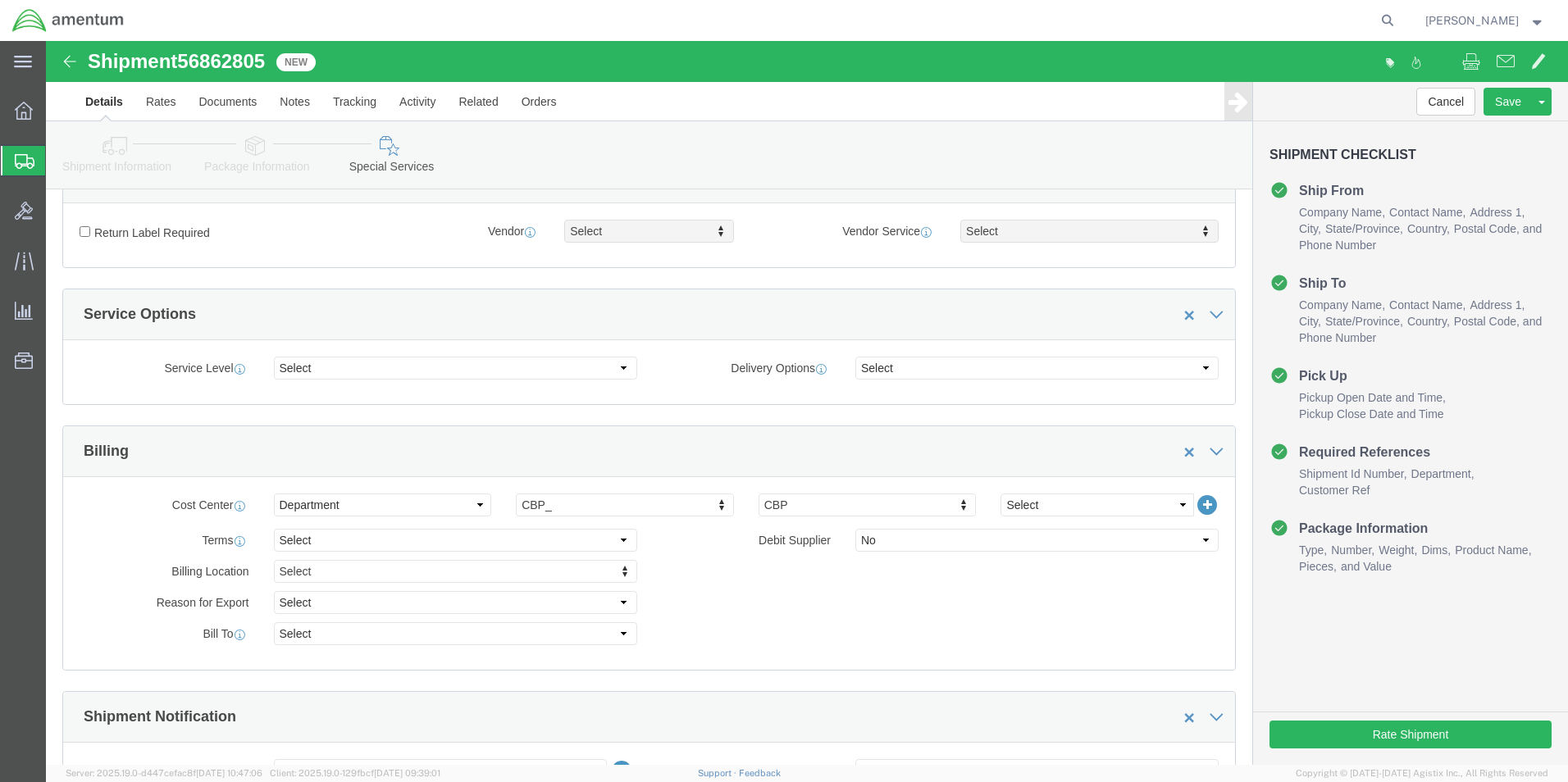
scroll to position [574, 0]
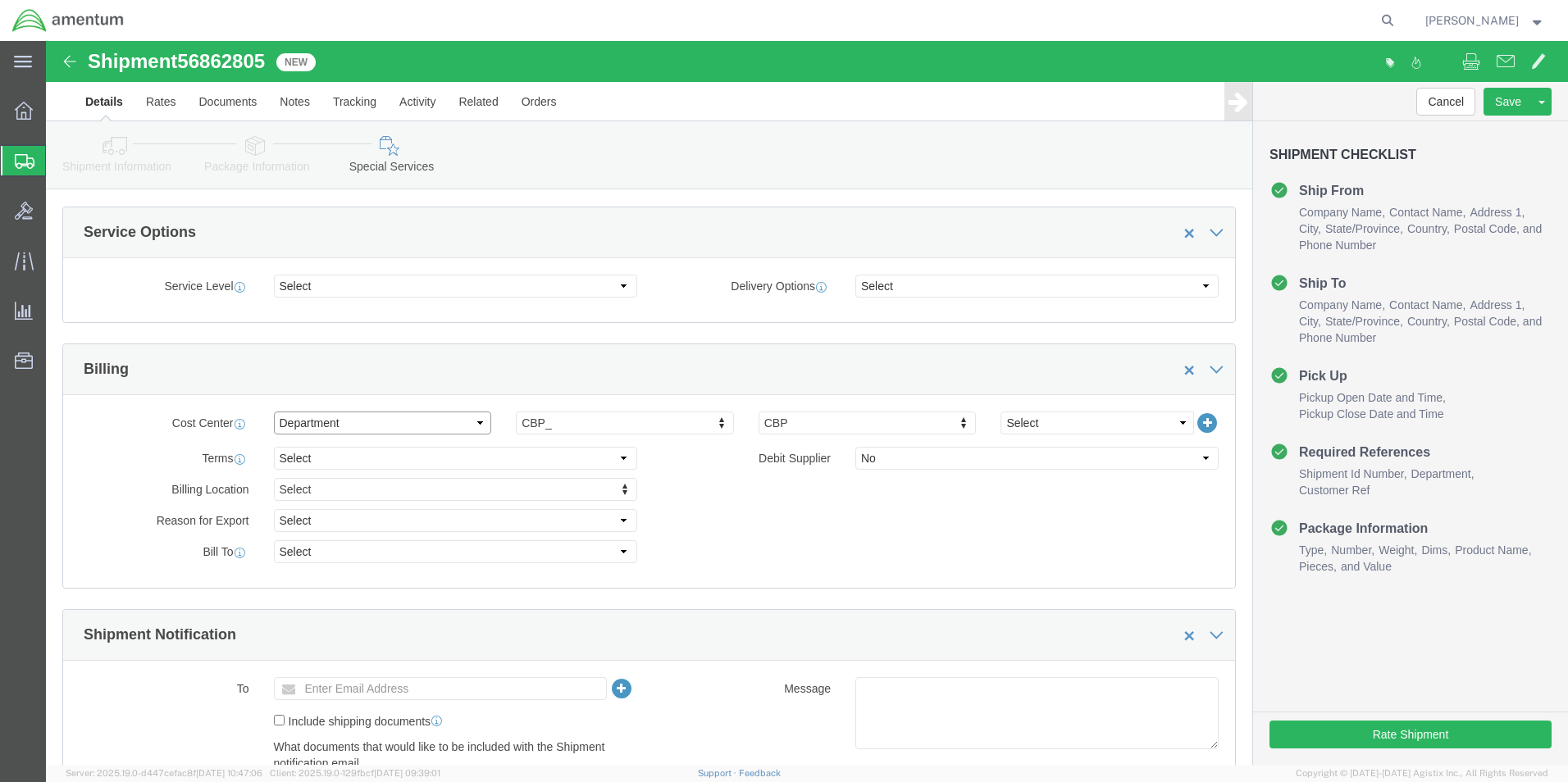
click select "Select Buyer Cost Center Department Operations Number Order Number Sales Person"
select select "COSTCENTER"
click select "Select Buyer Cost Center Department Operations Number Order Number Sales Person"
click select "Select Free of Charge Free of Cost NET 30 NET 45 NET 60 See Comment"
select select "NET_30"
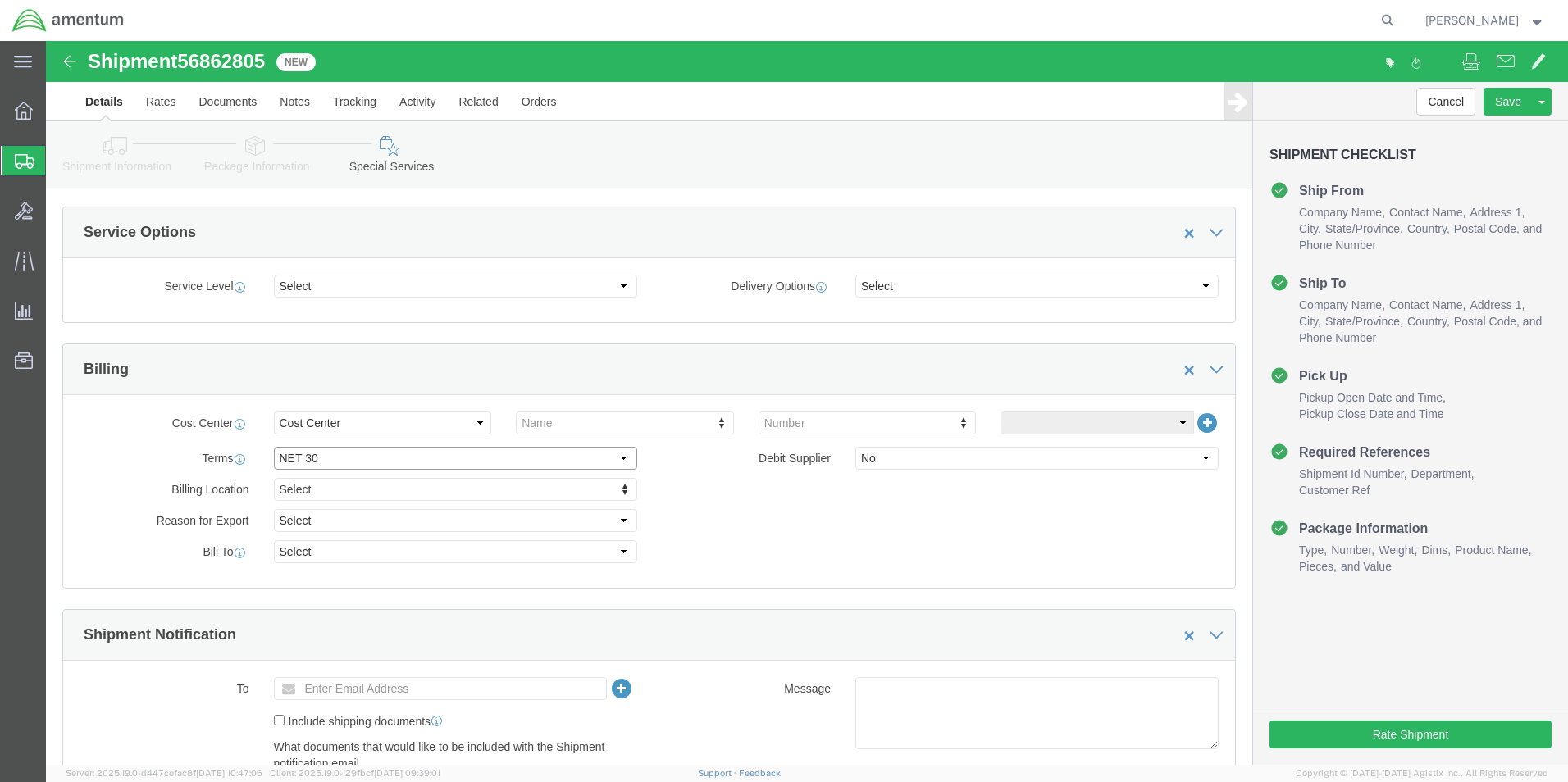
click select "Select Free of Charge Free of Cost NET 30 NET 45 NET 60 See Comment"
click select "Select Recipient Account Sender/Shipper Third Party Account"
select select "RCPN"
click select "Select Recipient Account Sender/Shipper Third Party Account"
type input "PRIME INDUSTRIES"
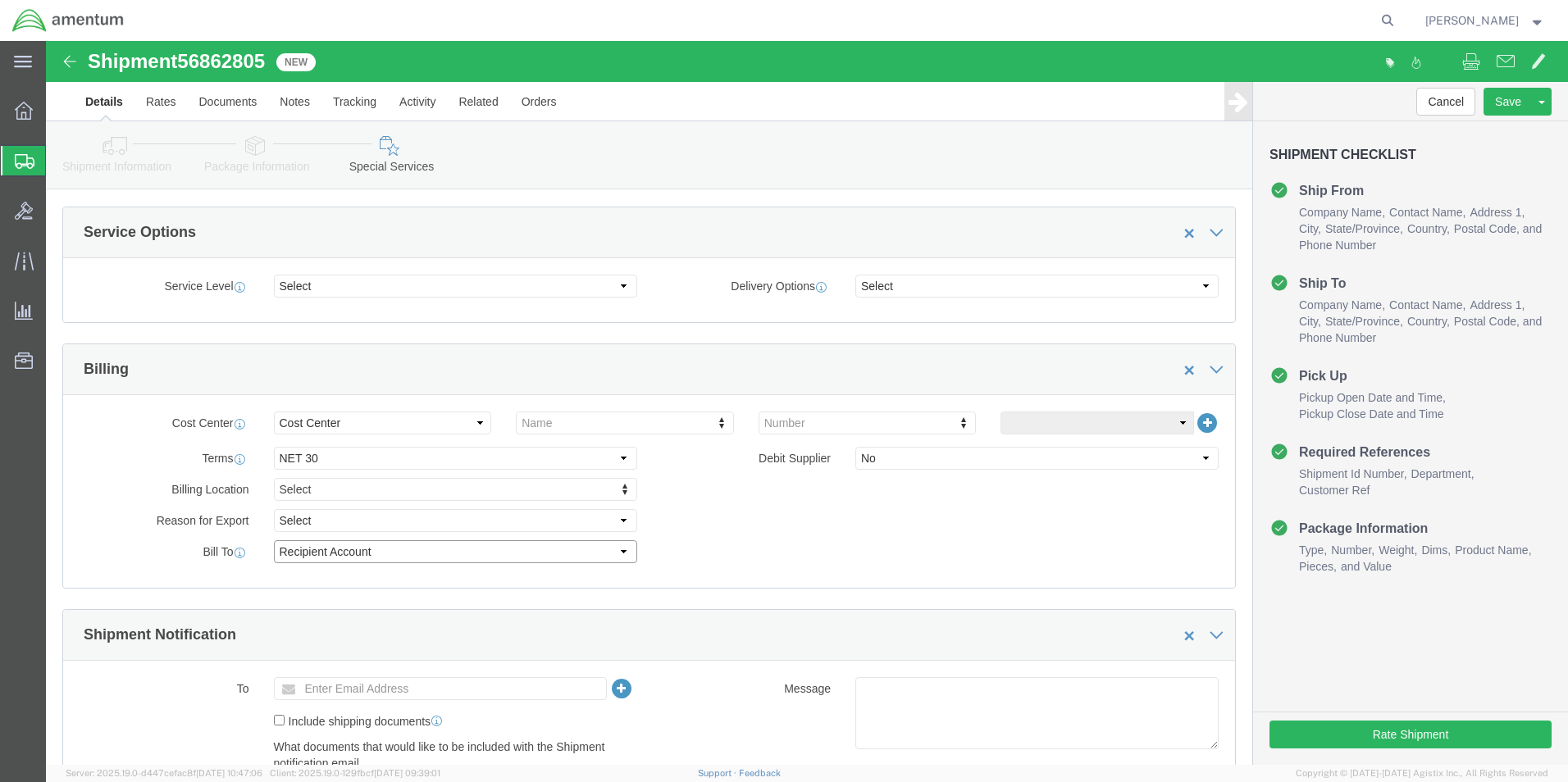
type input "[STREET_ADDRESS]"
select select "US"
select select "GA"
type input "[PHONE_NUMBER]"
type input "[PERSON_NAME]"
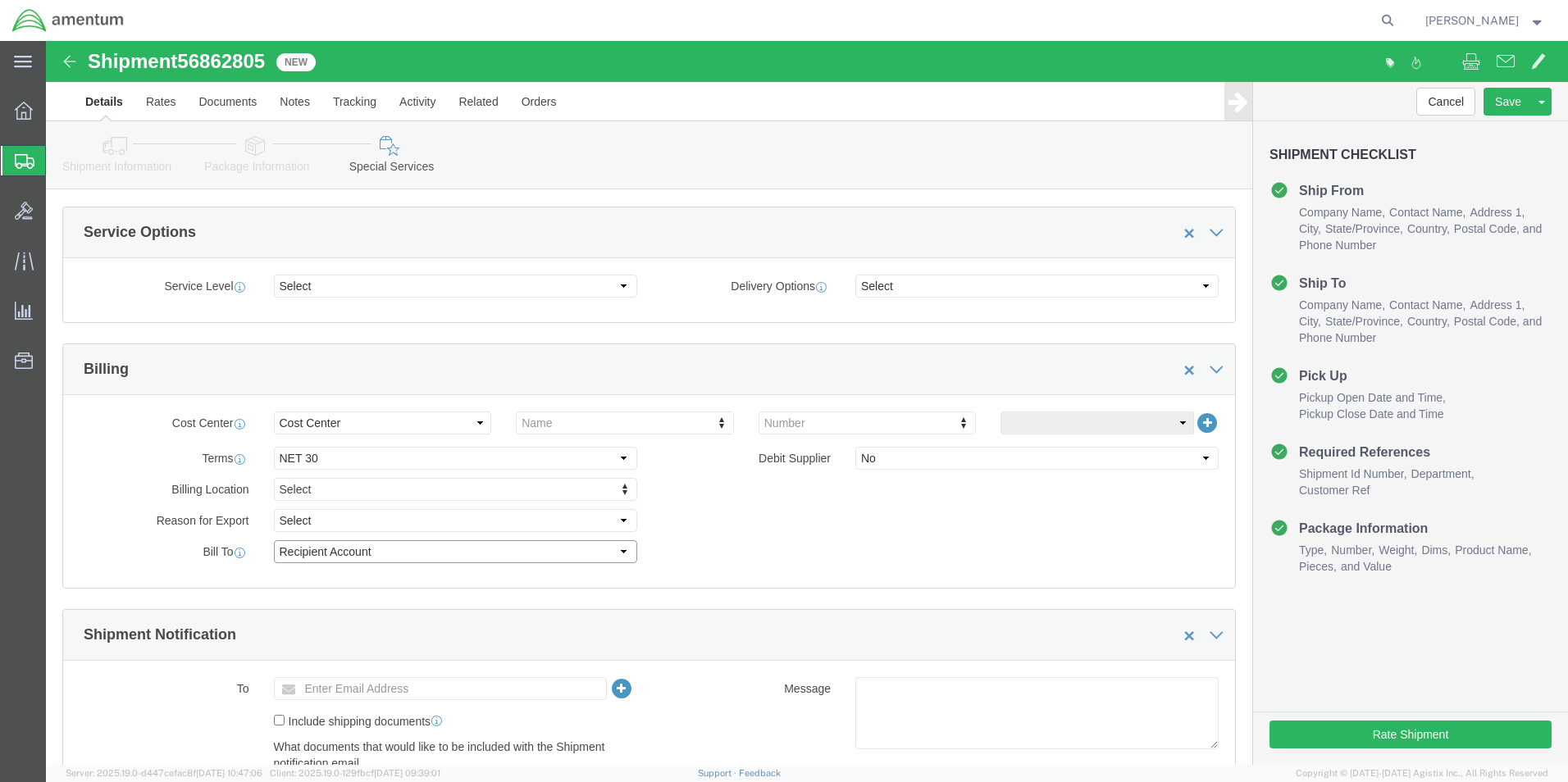
type input "[GEOGRAPHIC_DATA]"
type input "30269"
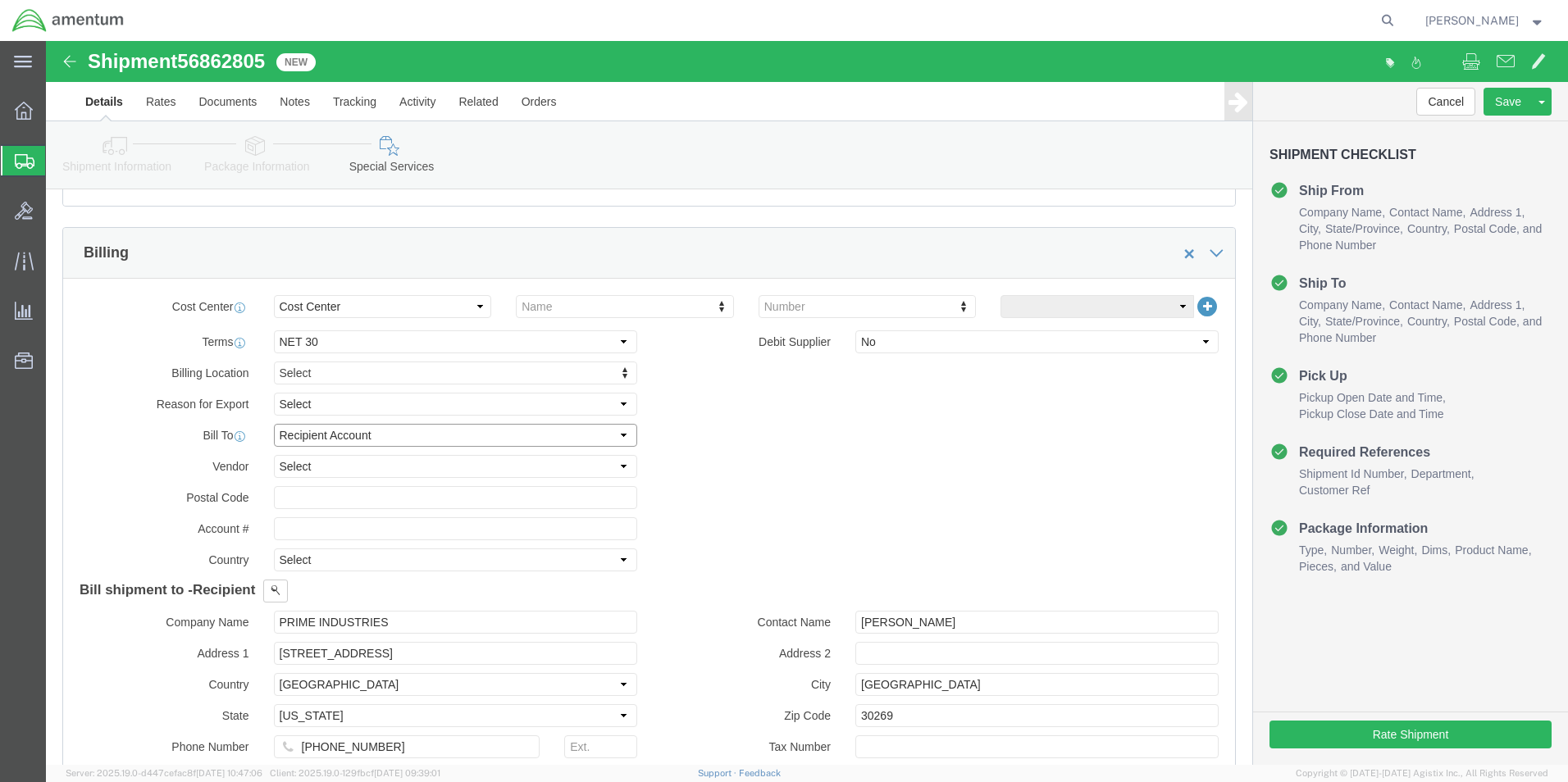
scroll to position [738, 0]
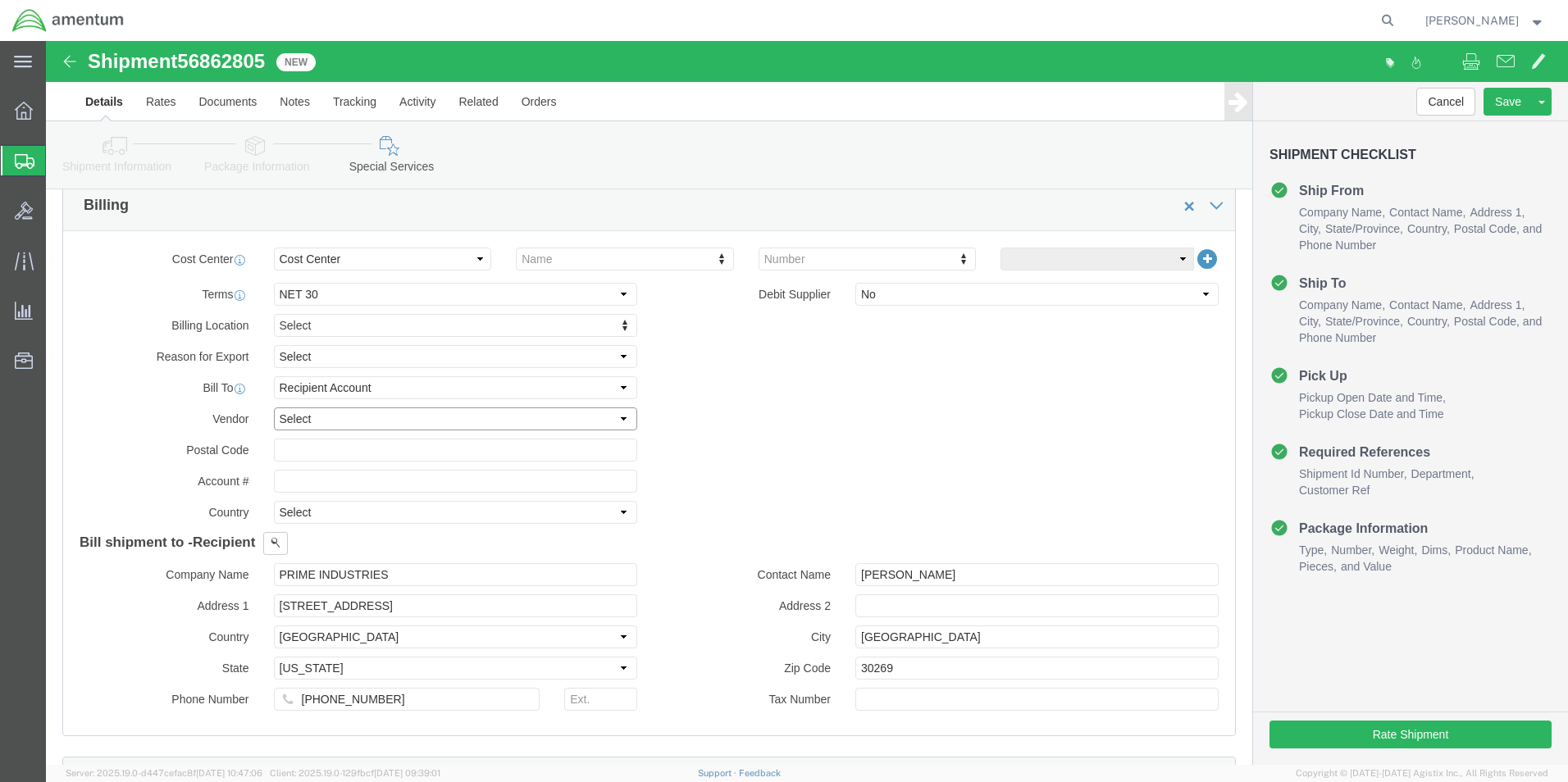
click select "Select DHL FedEx Express UPS"
select select "FedEx Express"
click select "Select DHL FedEx Express UPS"
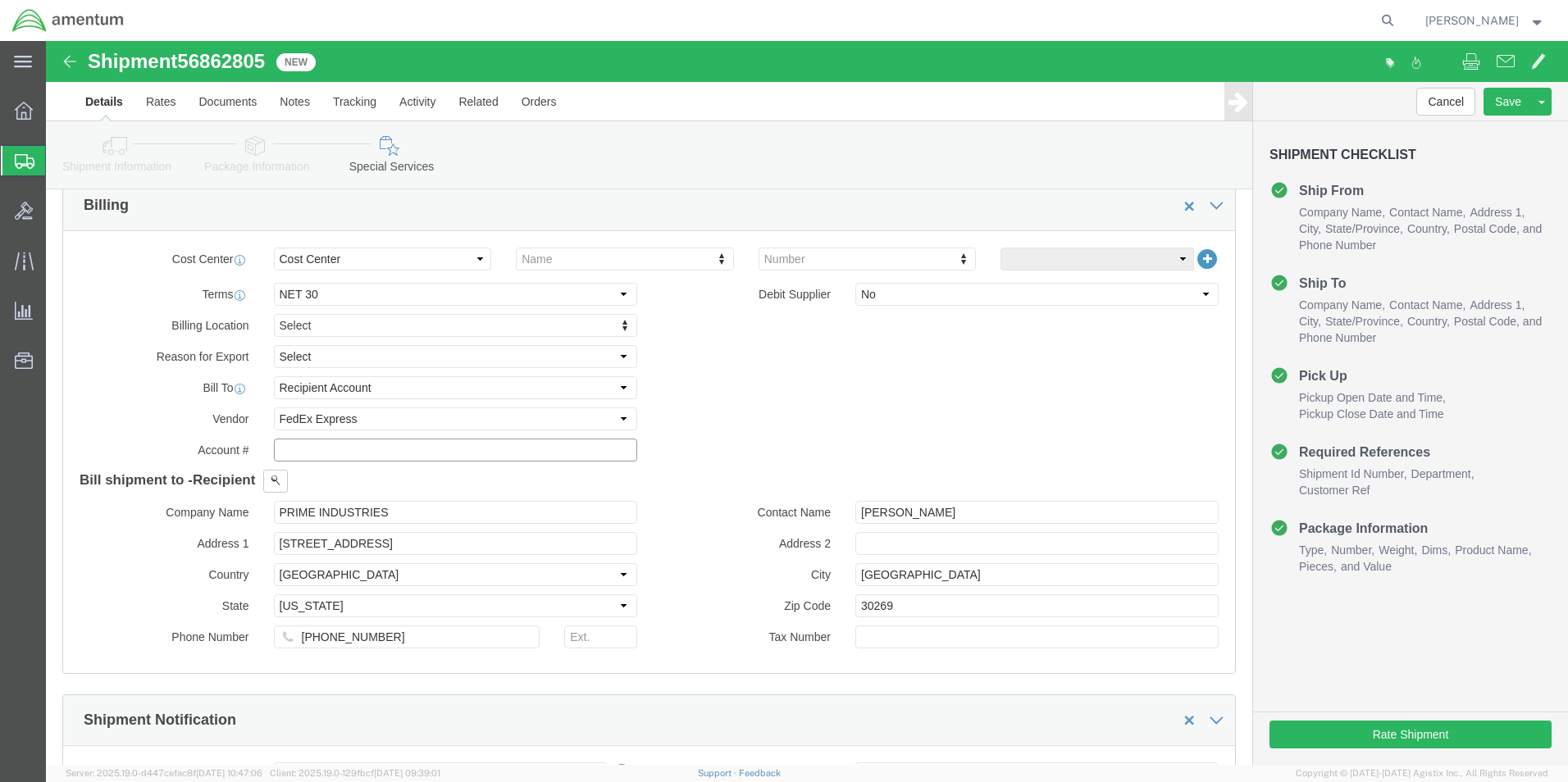
click input "text"
type input "226155600"
click h4 "Bill shipment to - Recipient"
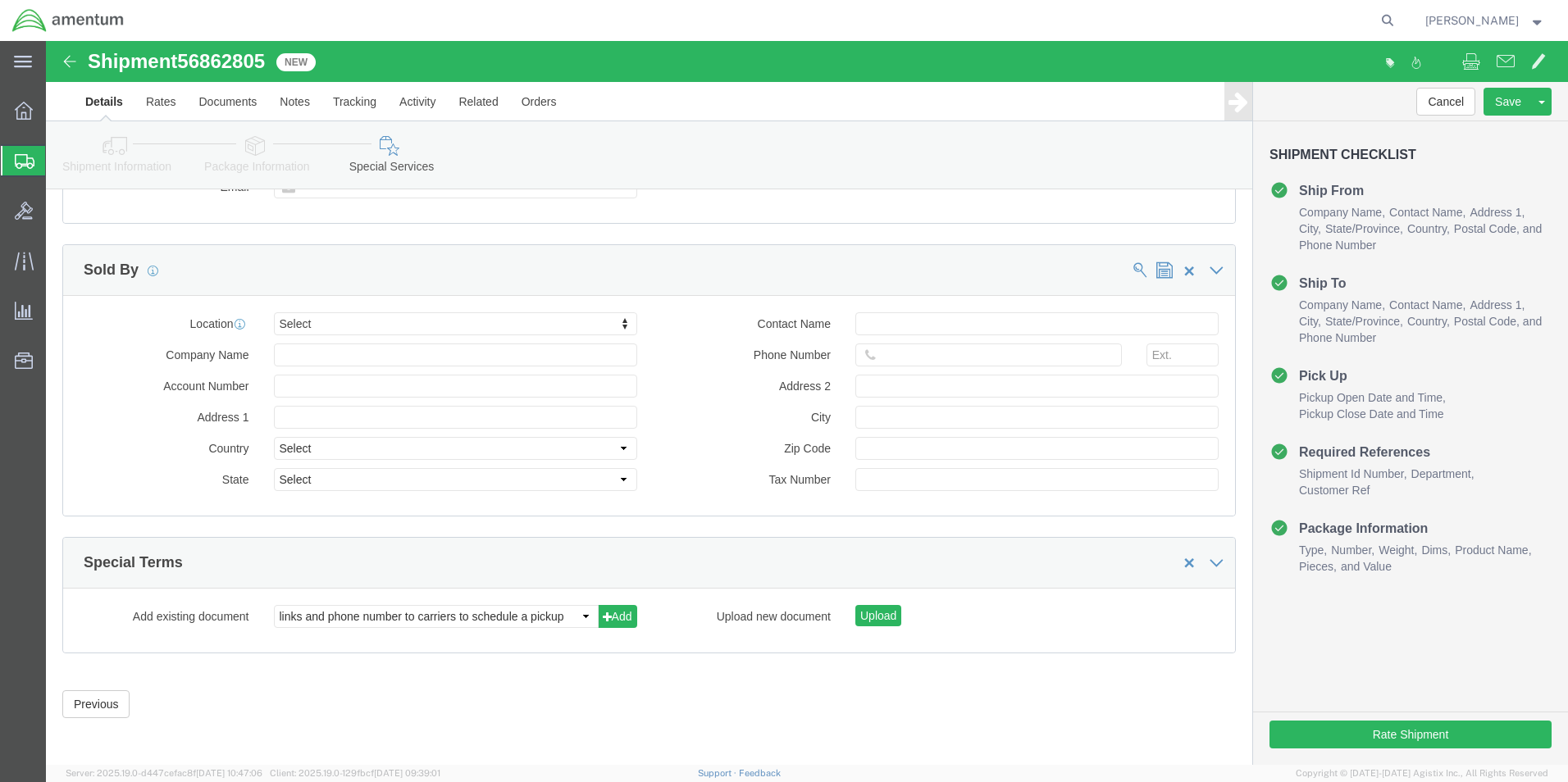
scroll to position [1753, 0]
click button "Rate Shipment"
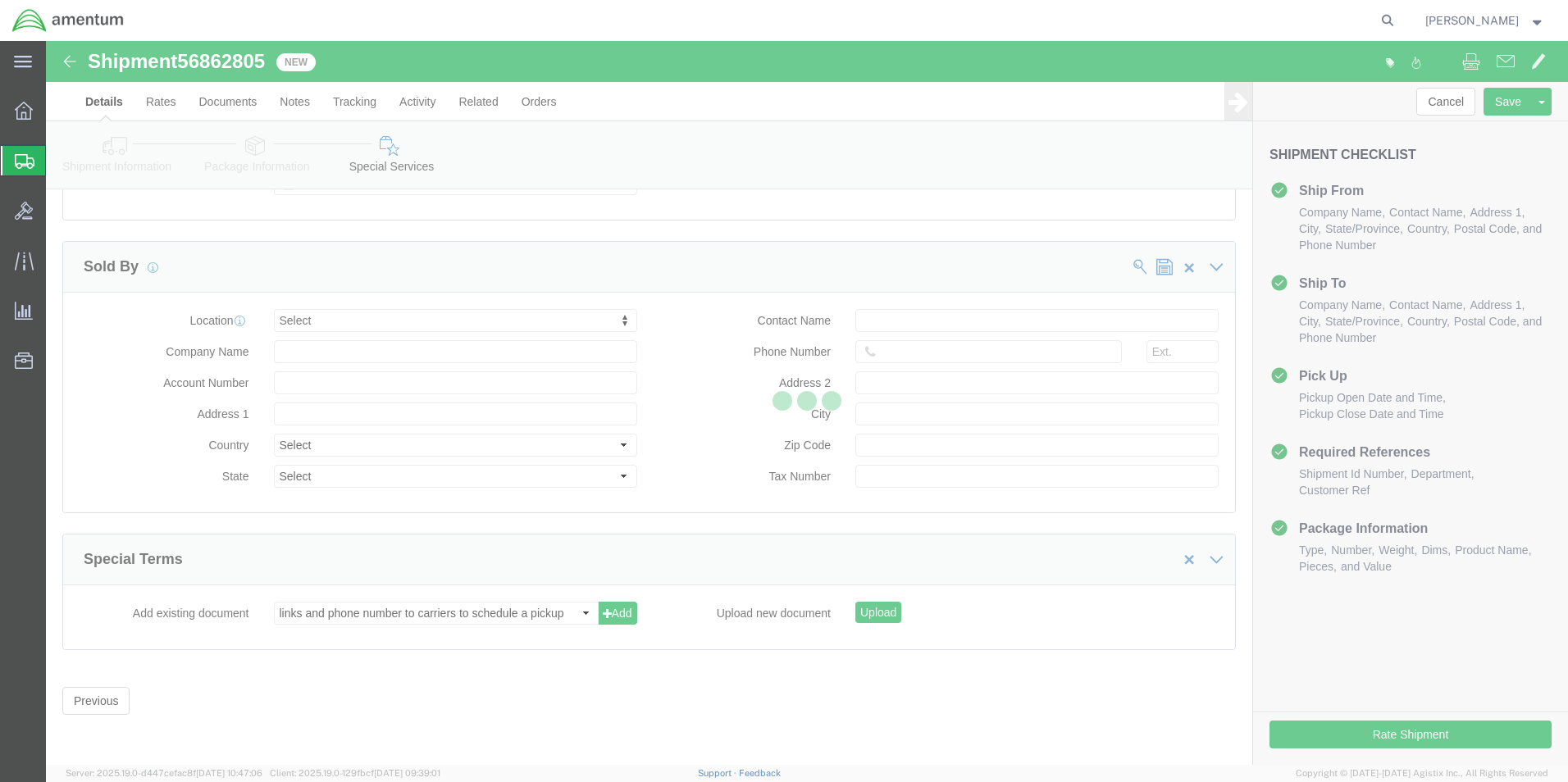
select select "49831"
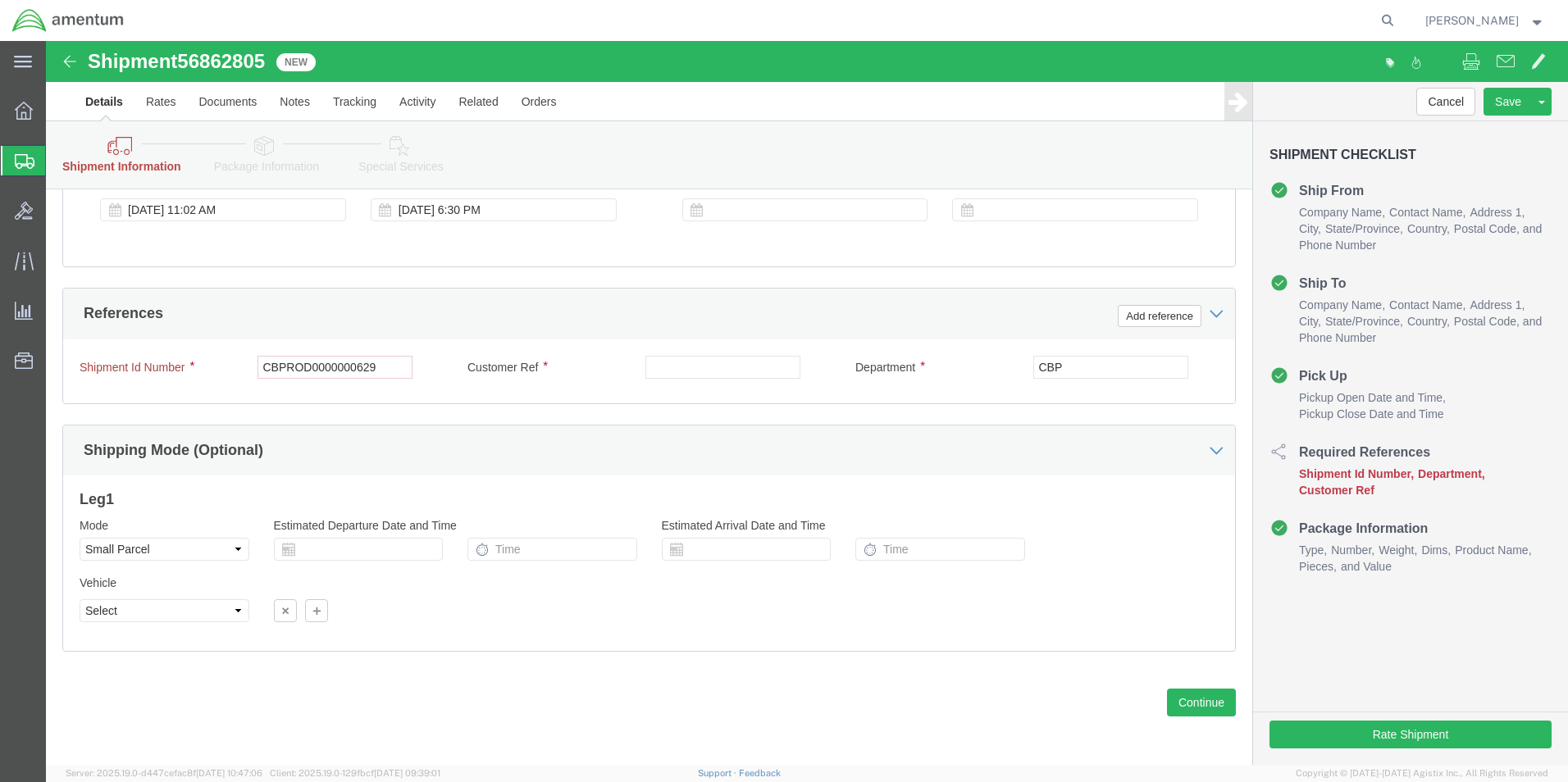
scroll to position [751, 0]
click input "text"
type input "CBP0042056"
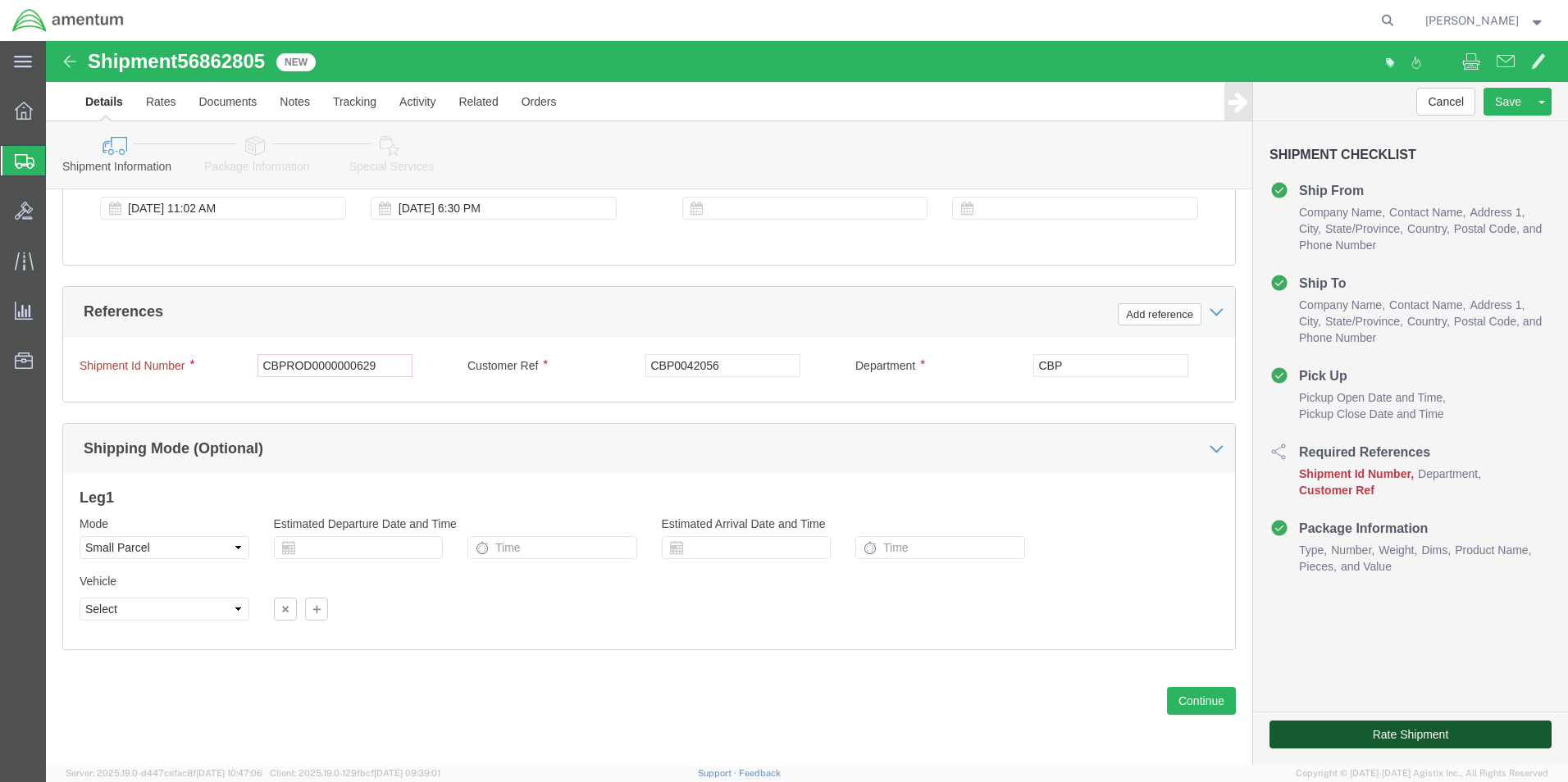
click button "Rate Shipment"
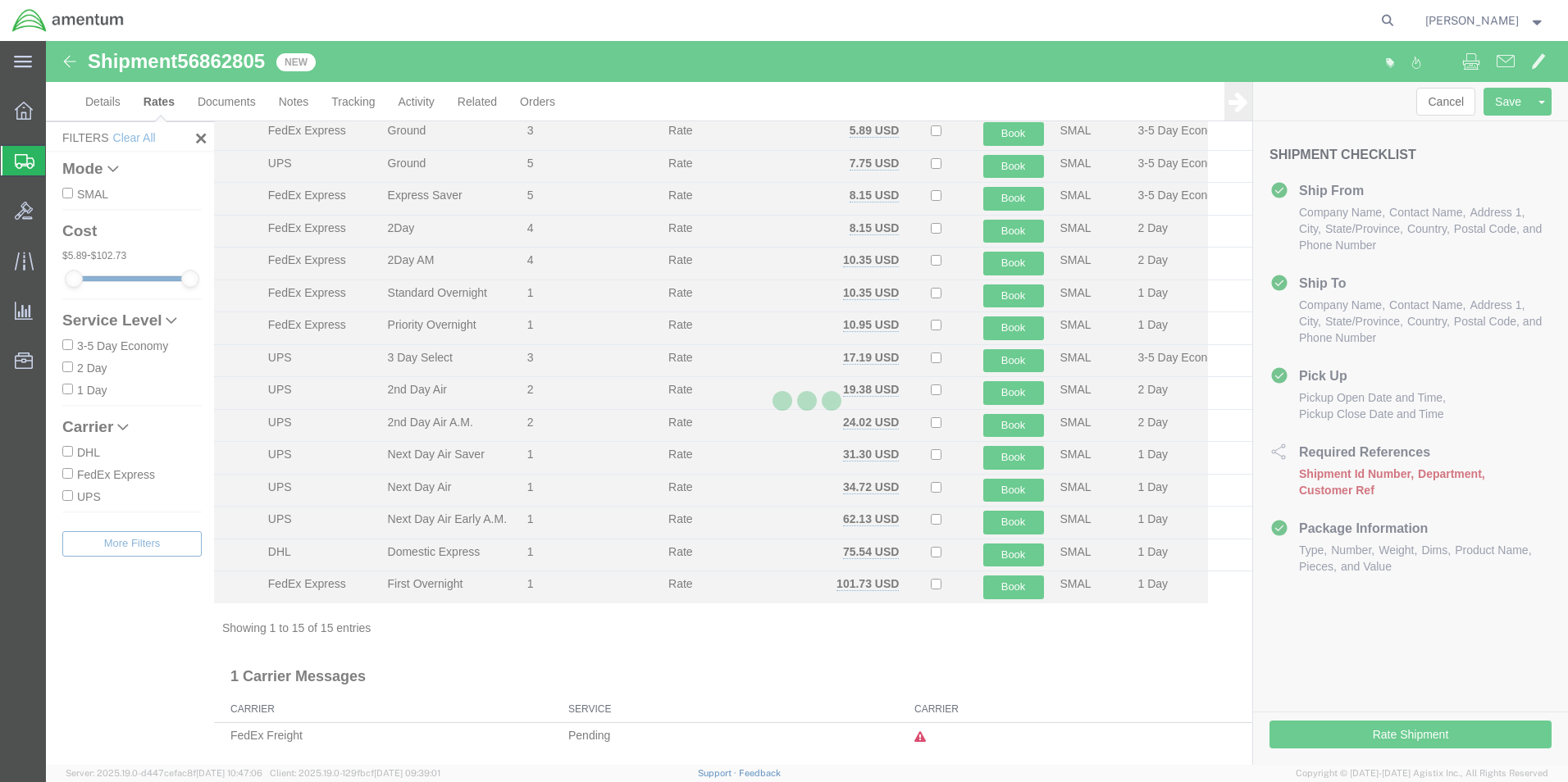
scroll to position [67, 0]
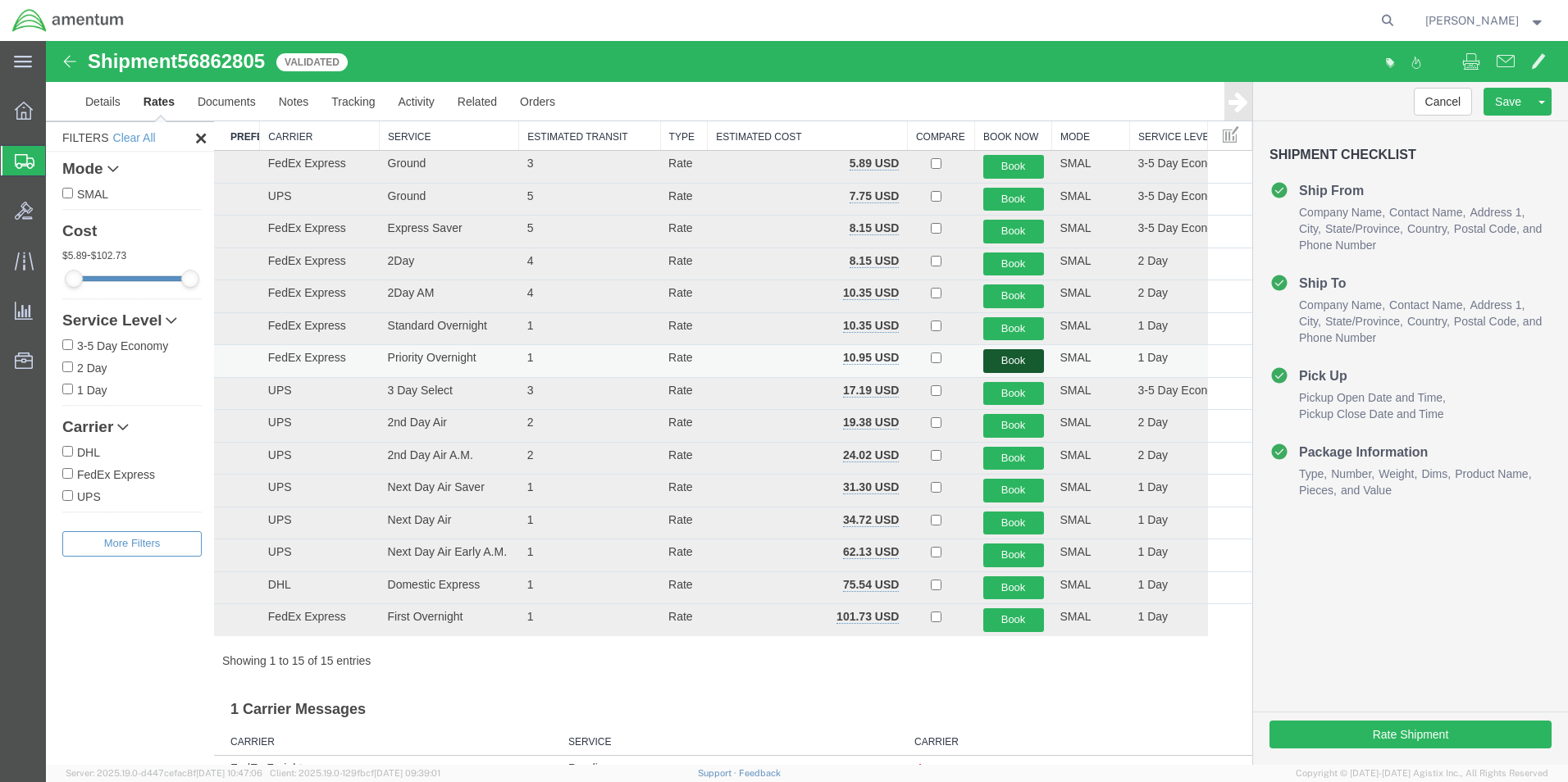
click at [992, 360] on button "Book" at bounding box center [1014, 360] width 60 height 24
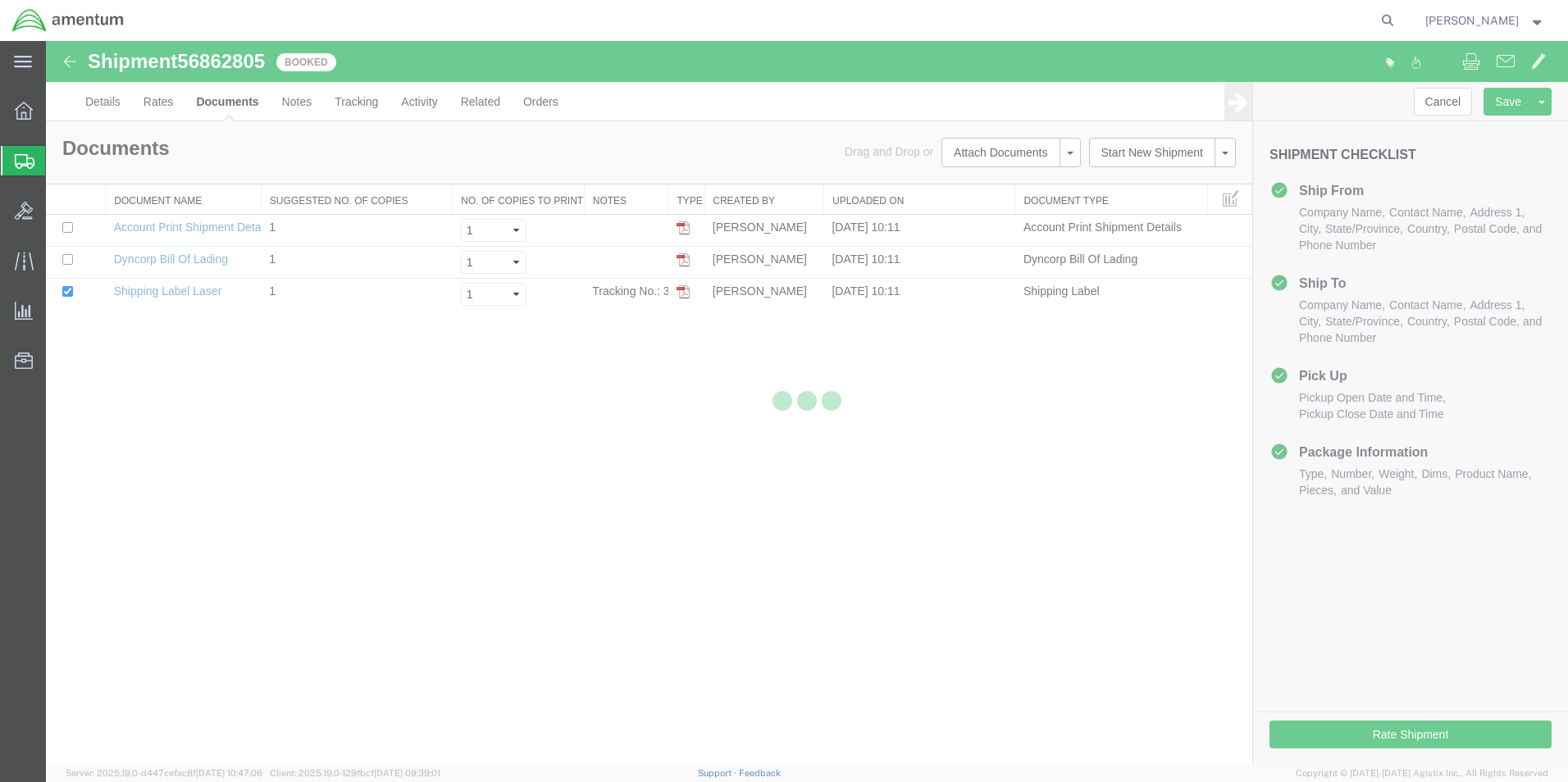
scroll to position [0, 0]
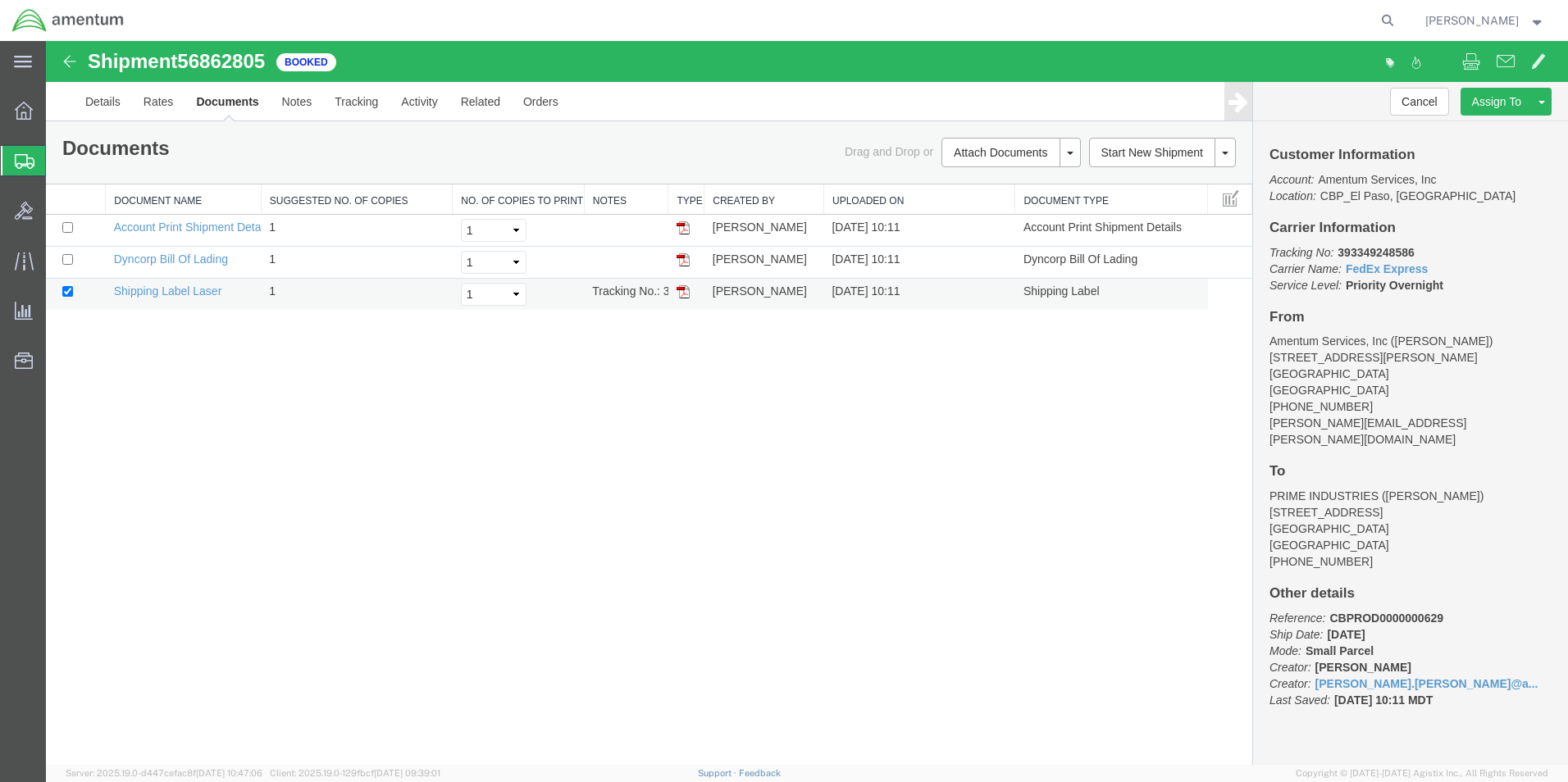
click at [689, 292] on img at bounding box center [683, 292] width 13 height 13
